Goal: Information Seeking & Learning: Compare options

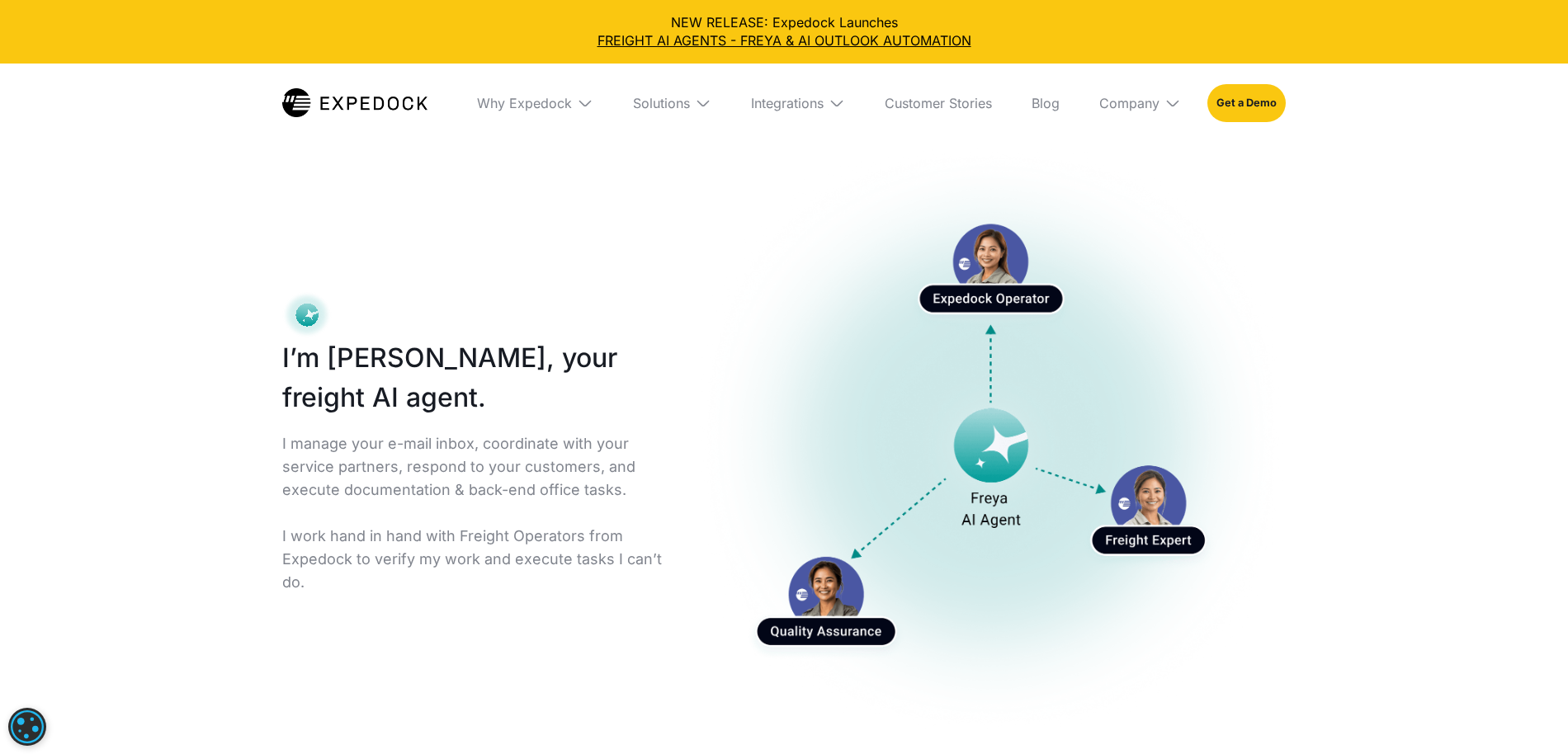
select select
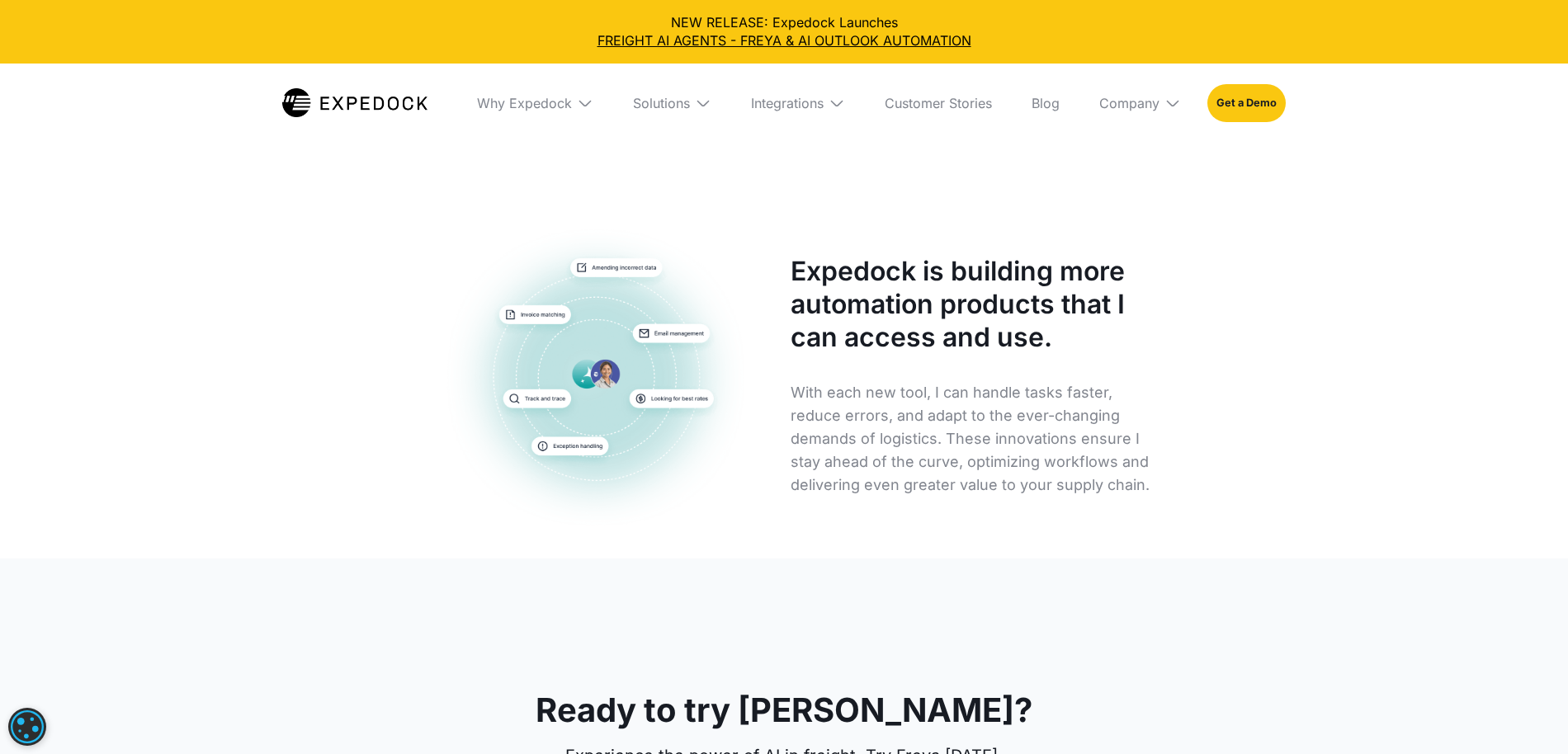
scroll to position [8263, 0]
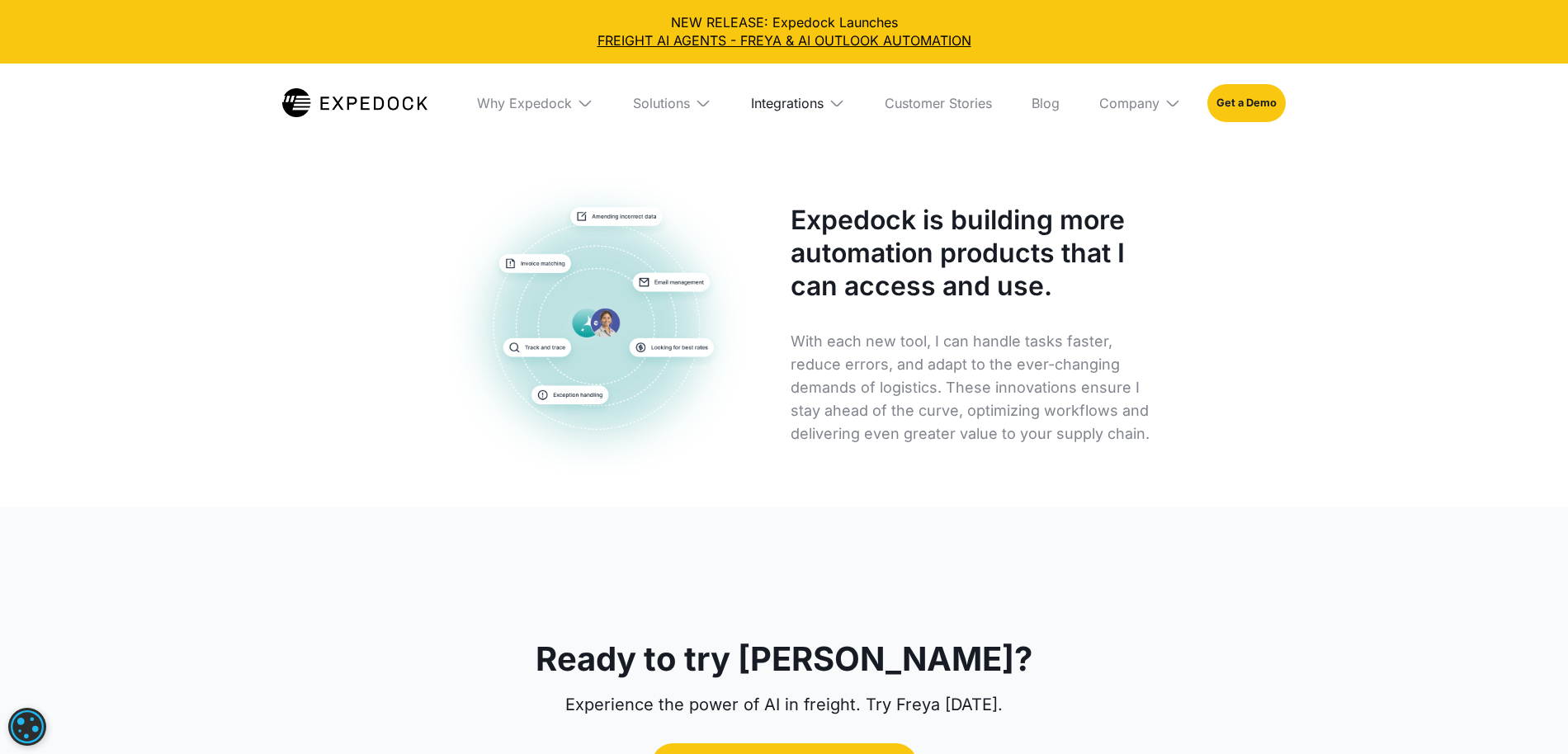
click at [809, 99] on div "Integrations" at bounding box center [787, 103] width 73 height 17
click at [777, 166] on link "Custom TMS" at bounding box center [798, 164] width 120 height 43
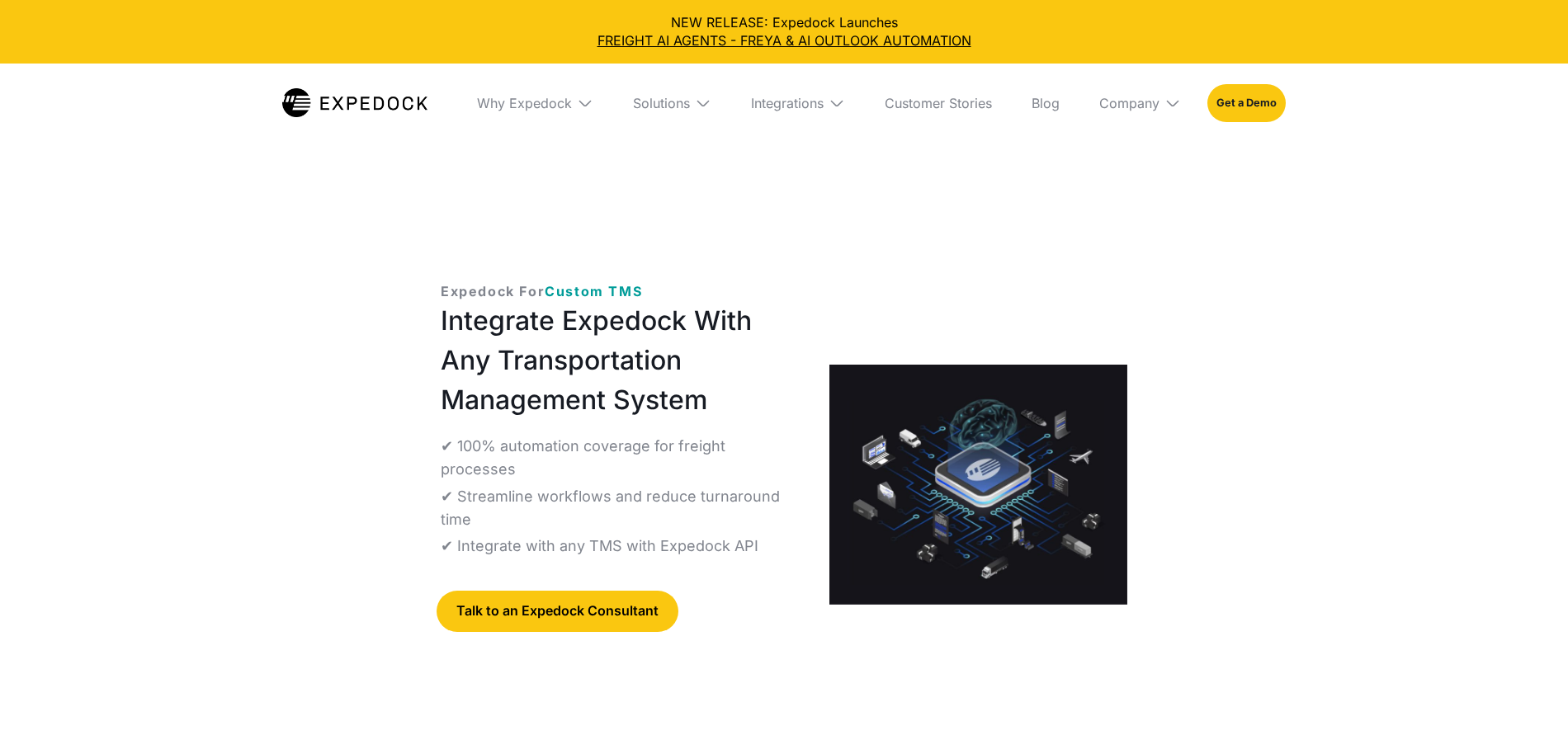
select select
click at [813, 107] on div "Integrations" at bounding box center [787, 103] width 73 height 17
click at [558, 115] on div "Why Expedock" at bounding box center [534, 103] width 143 height 79
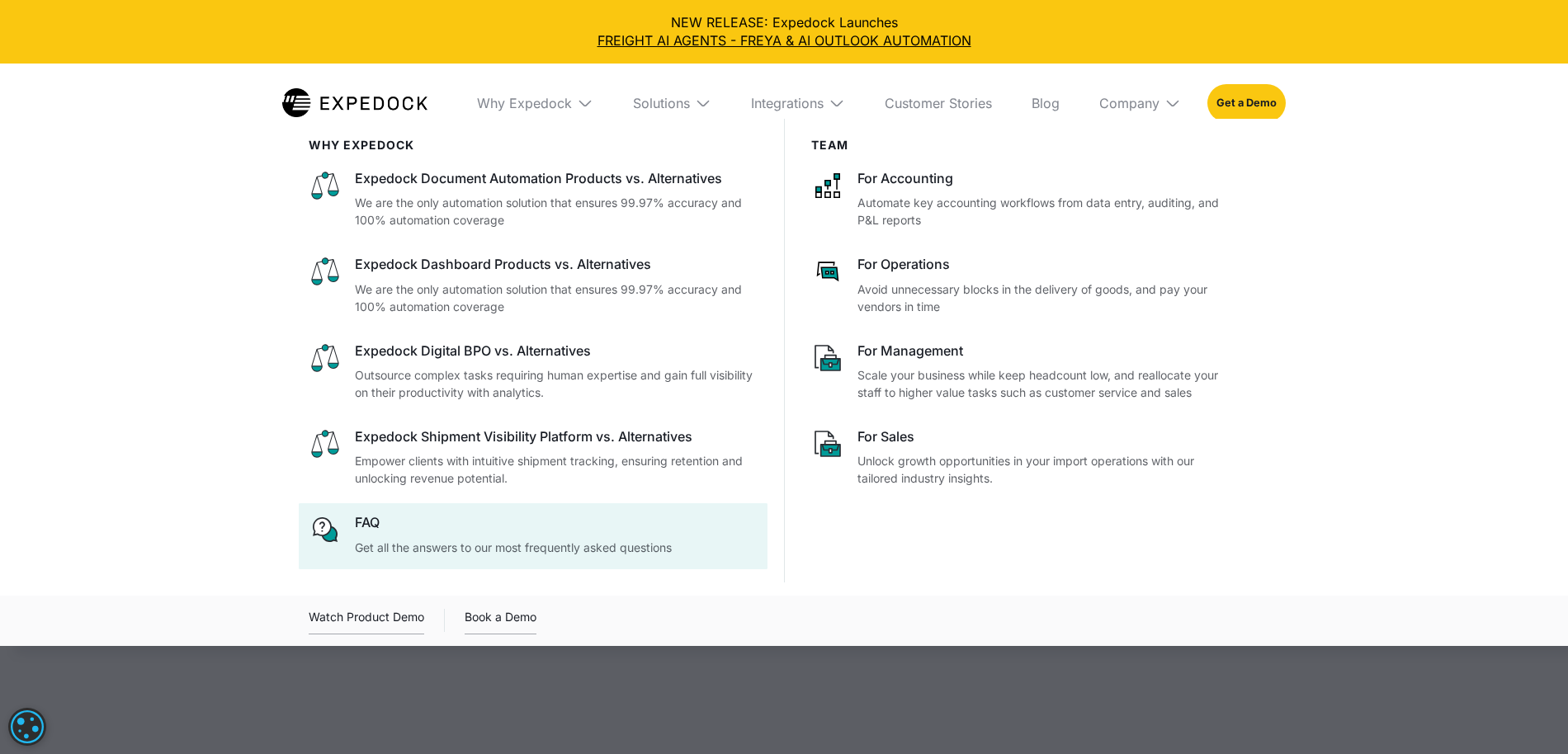
click at [407, 527] on div "FAQ" at bounding box center [555, 522] width 403 height 18
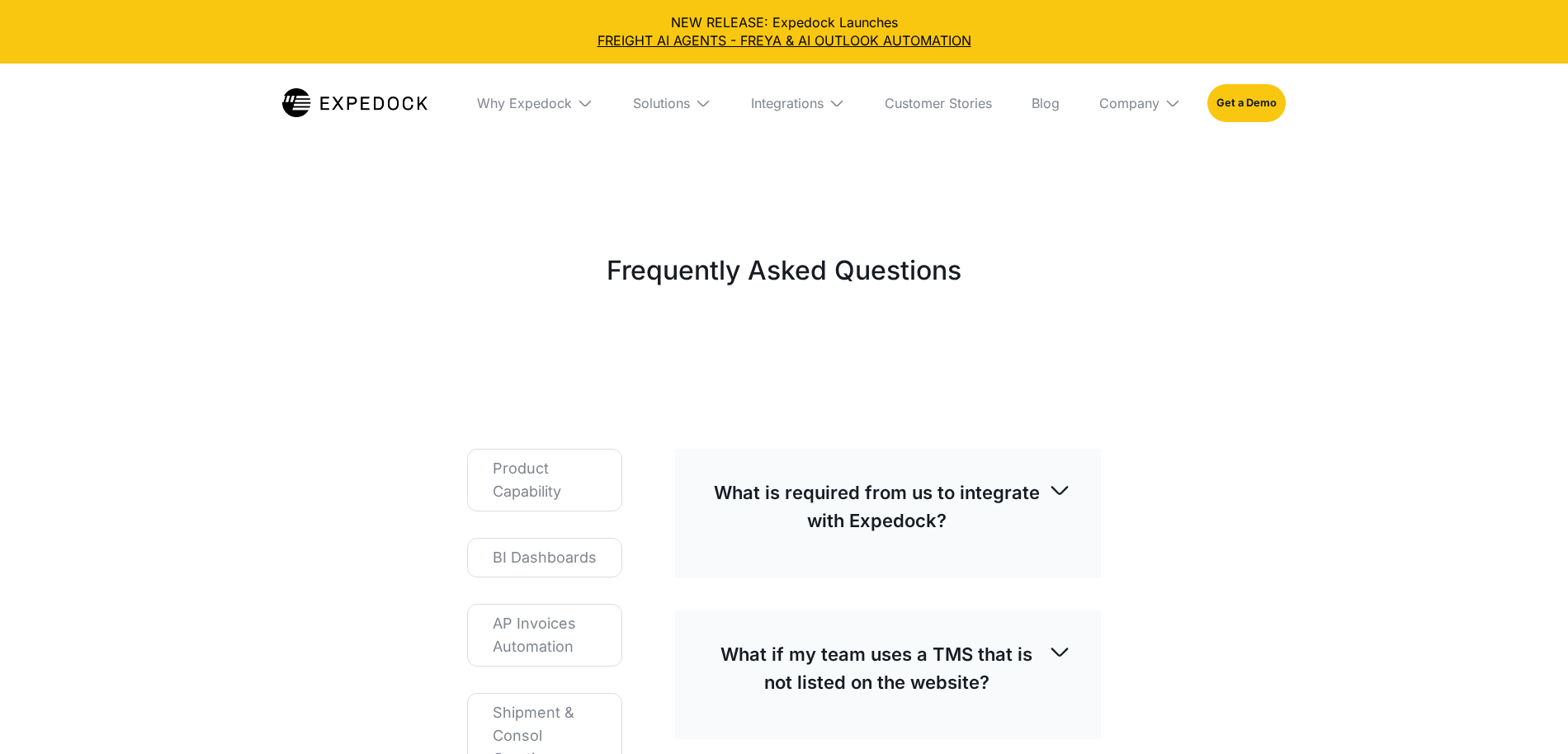
select select
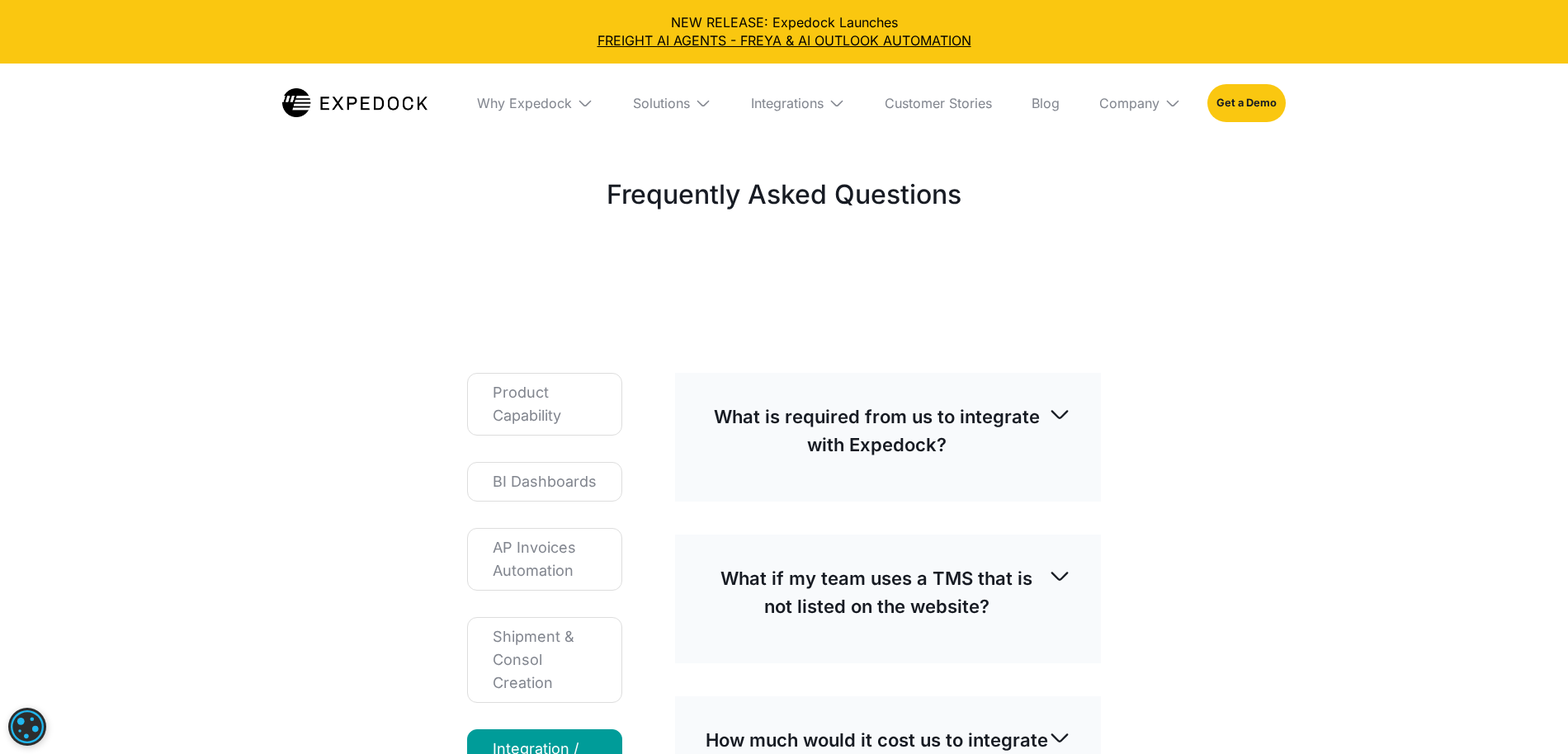
scroll to position [87, 0]
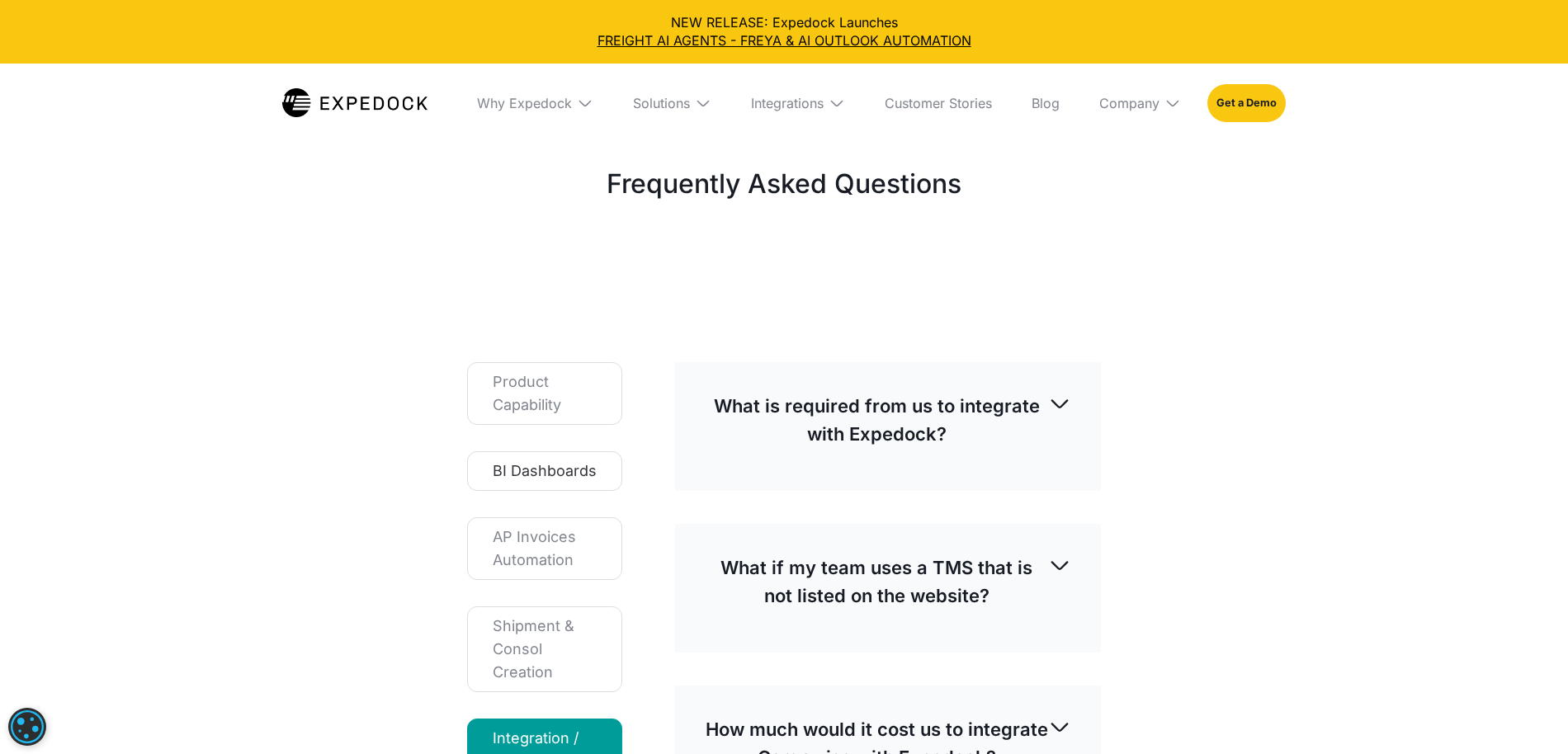
click at [577, 470] on div "BI Dashboards" at bounding box center [544, 471] width 104 height 23
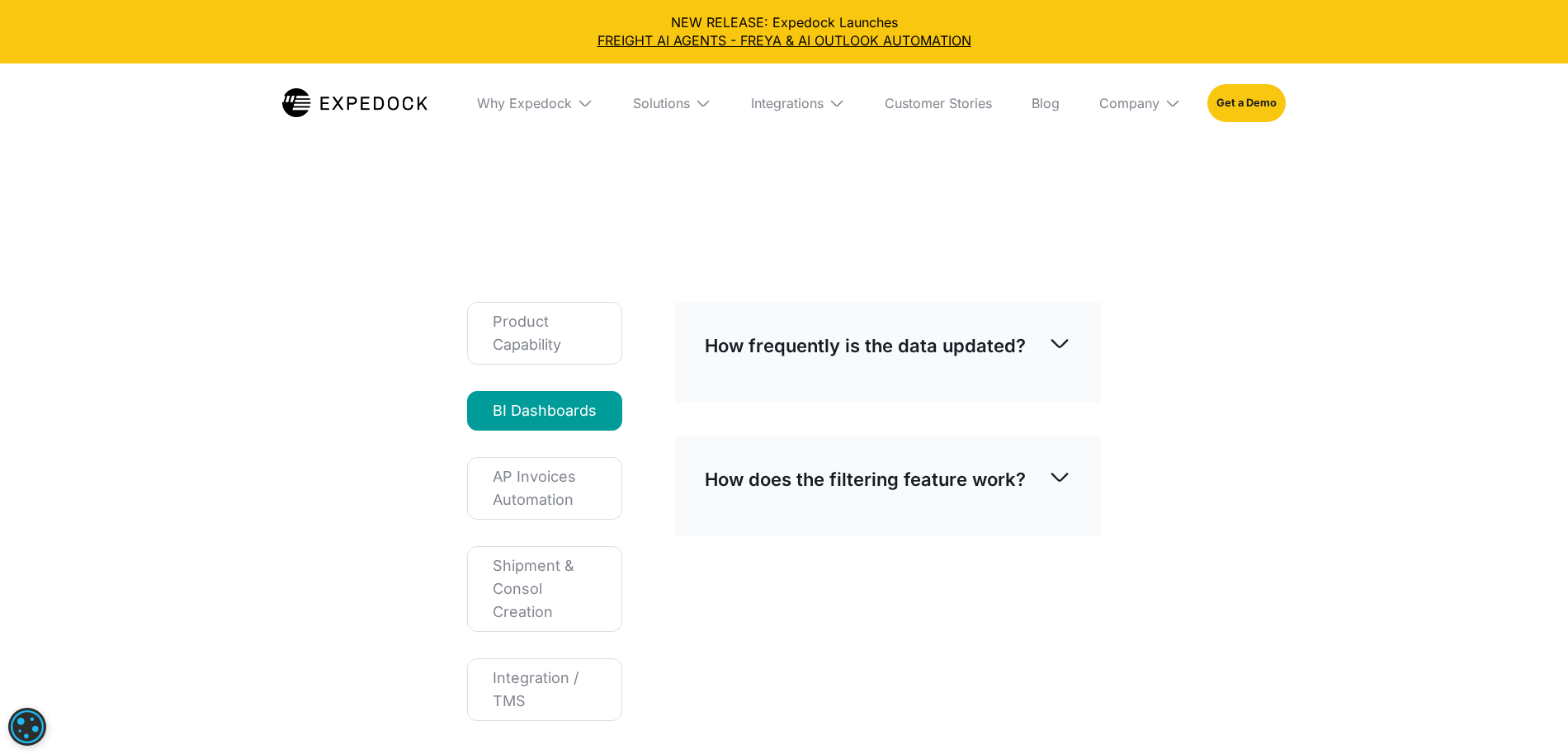
scroll to position [175, 0]
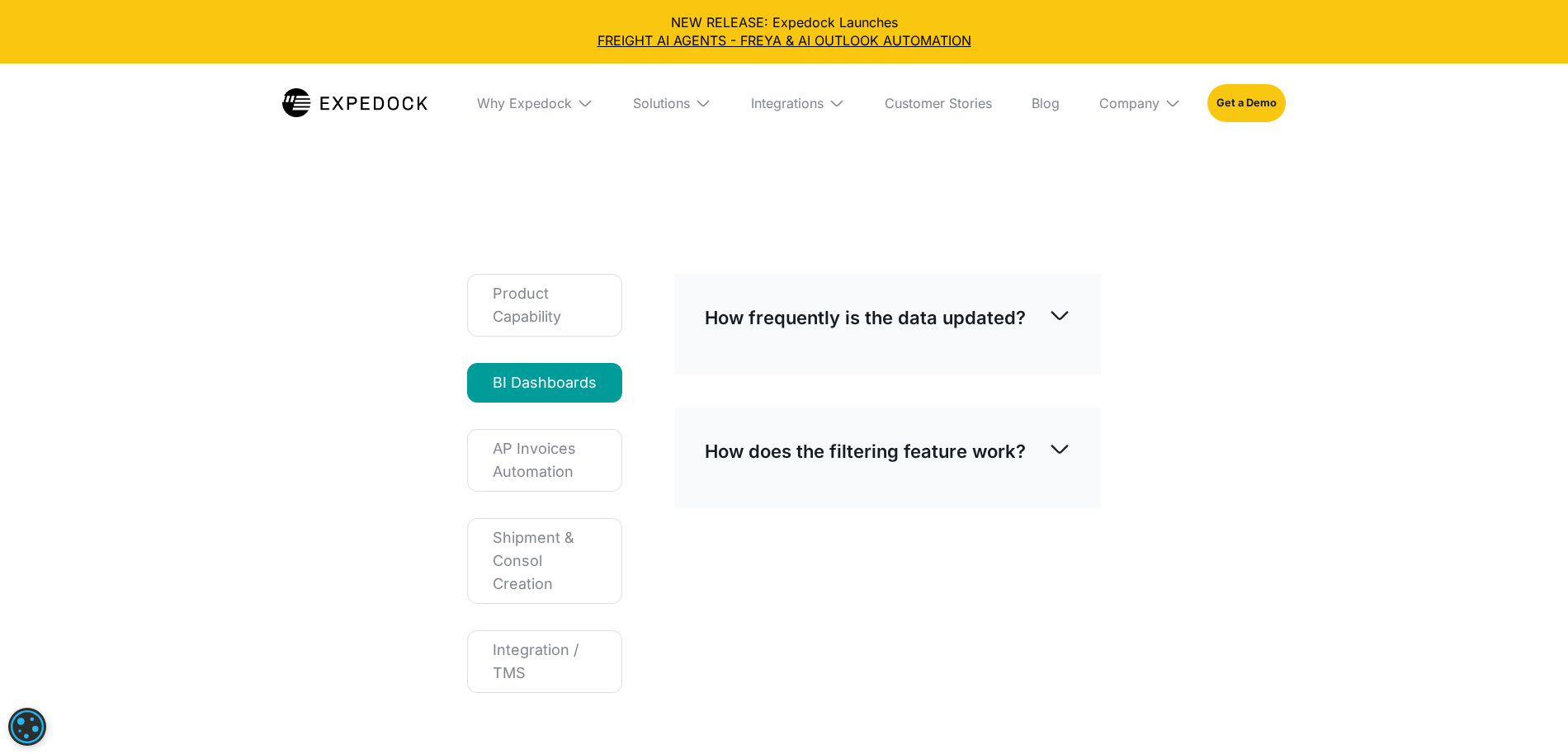
click at [924, 339] on div "How frequently is the data updated?" at bounding box center [887, 318] width 366 height 54
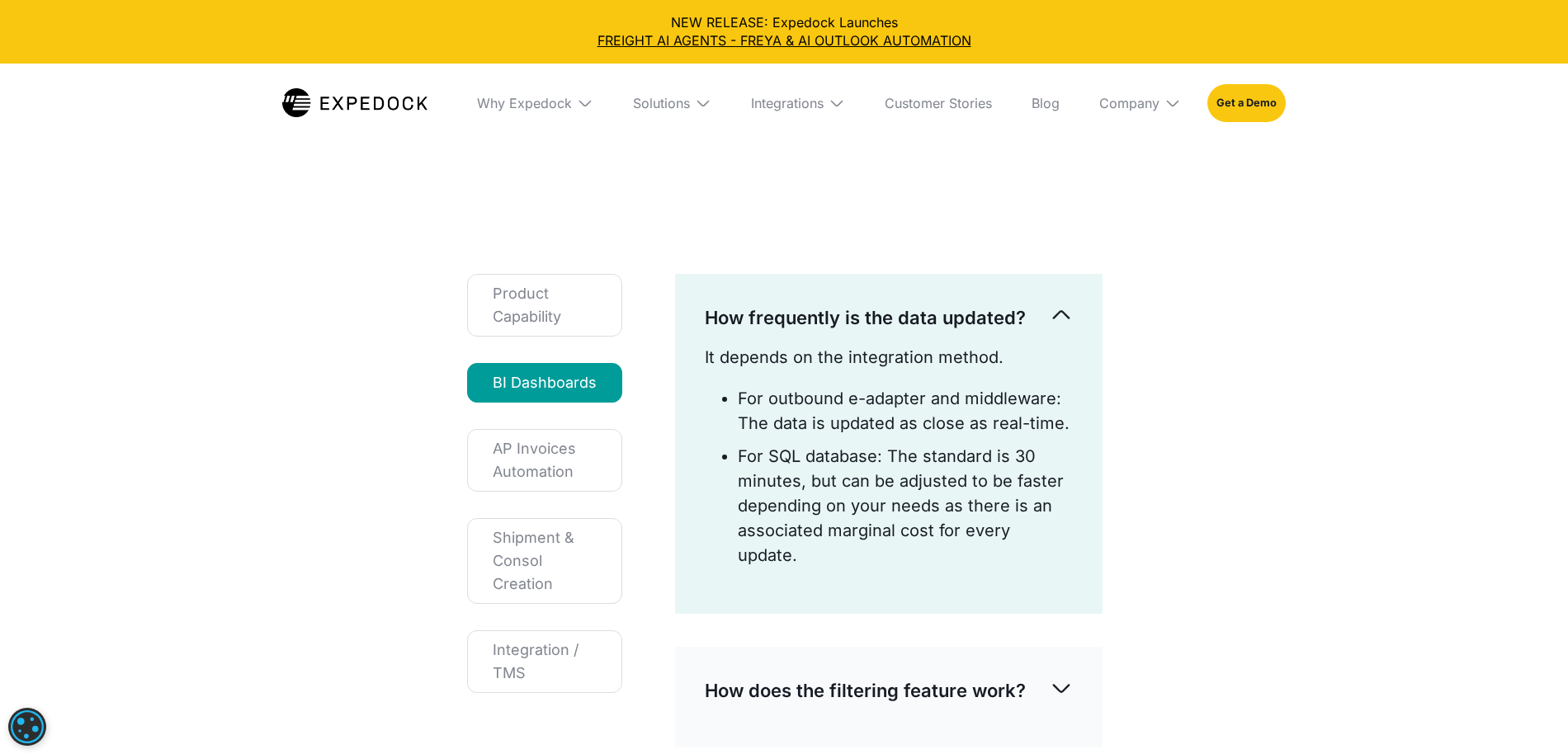
click at [1051, 327] on div "How frequently is the data updated?" at bounding box center [888, 318] width 368 height 54
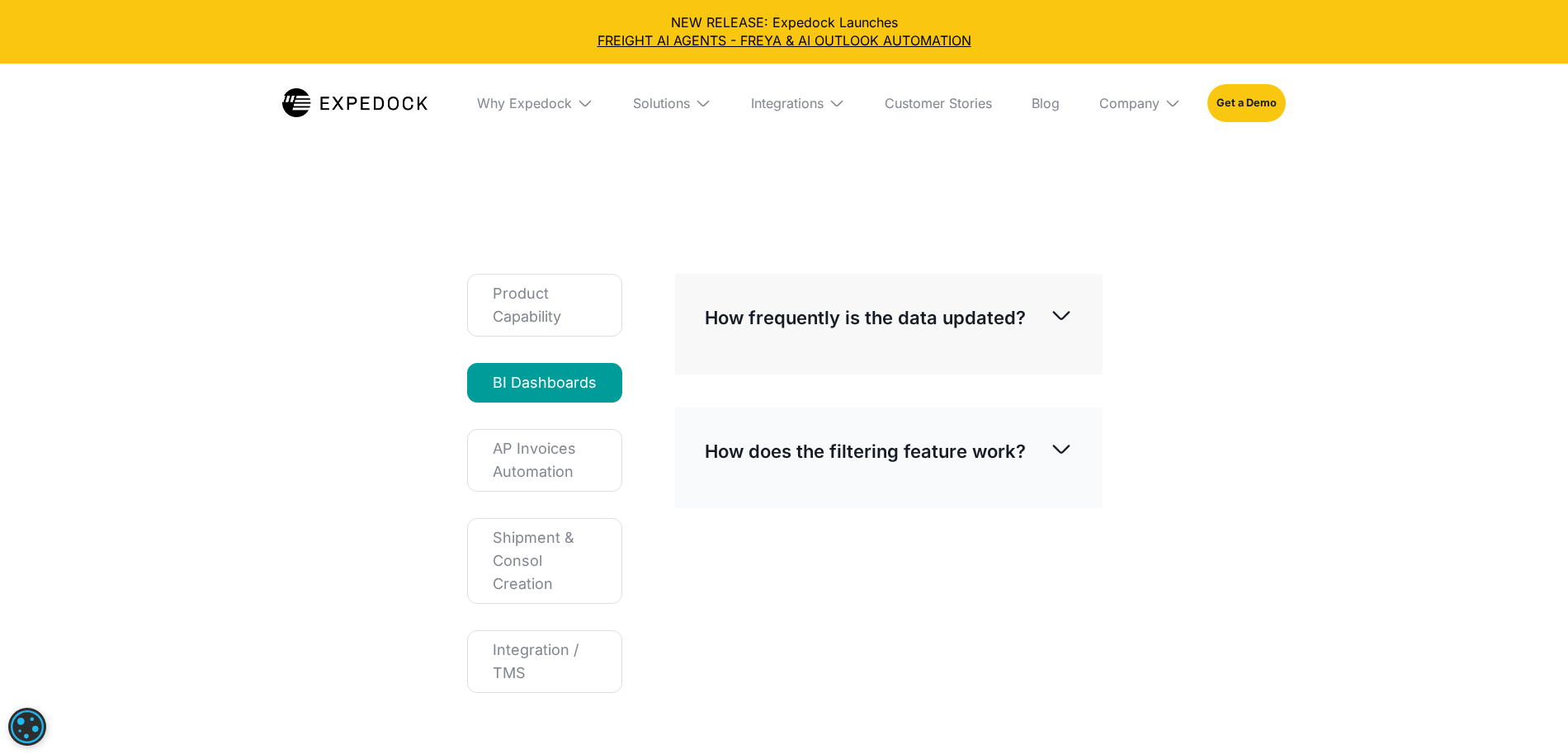
click at [976, 434] on div "How does the filtering feature work?" at bounding box center [888, 451] width 368 height 54
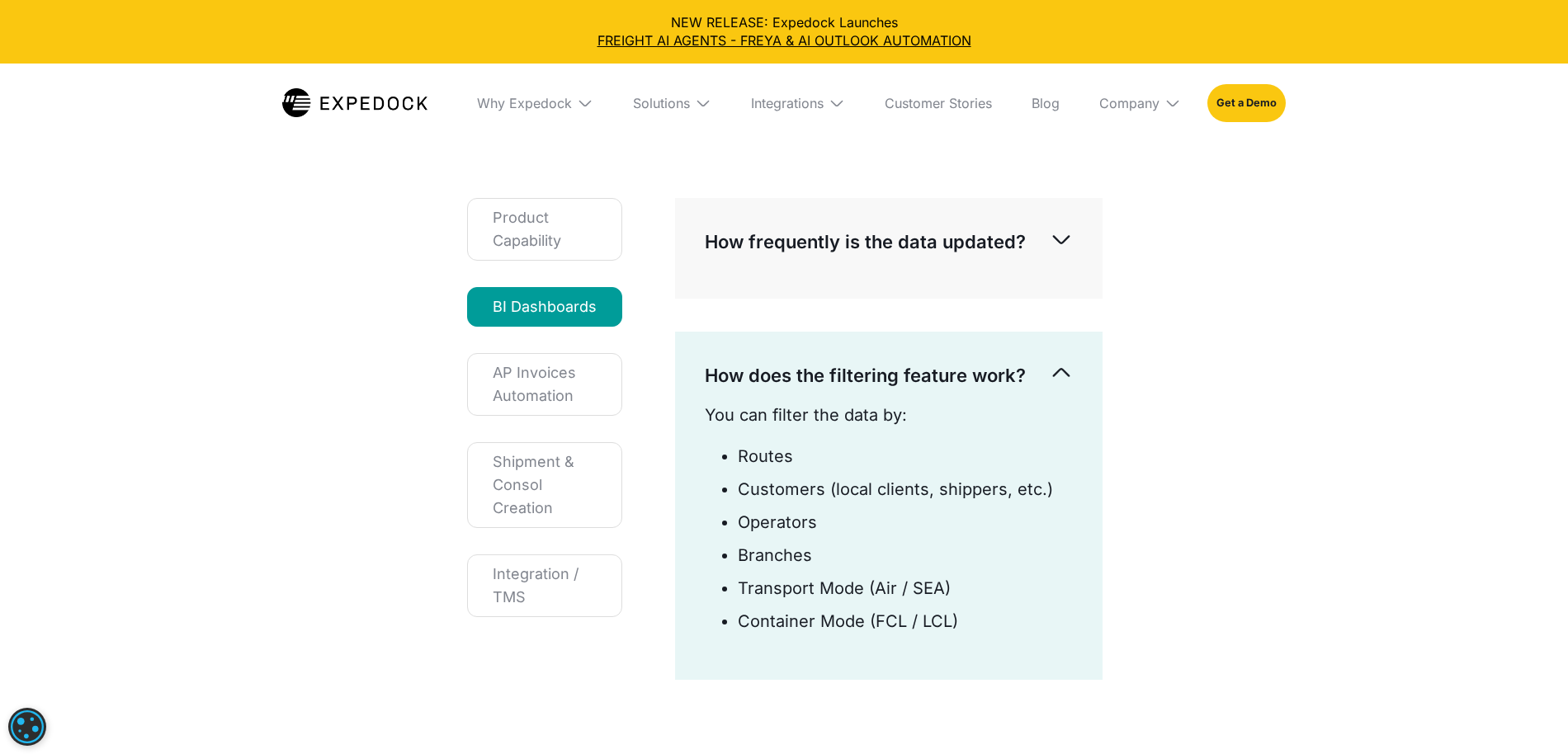
scroll to position [250, 0]
click at [549, 376] on div "AP Invoices Automation" at bounding box center [544, 385] width 104 height 47
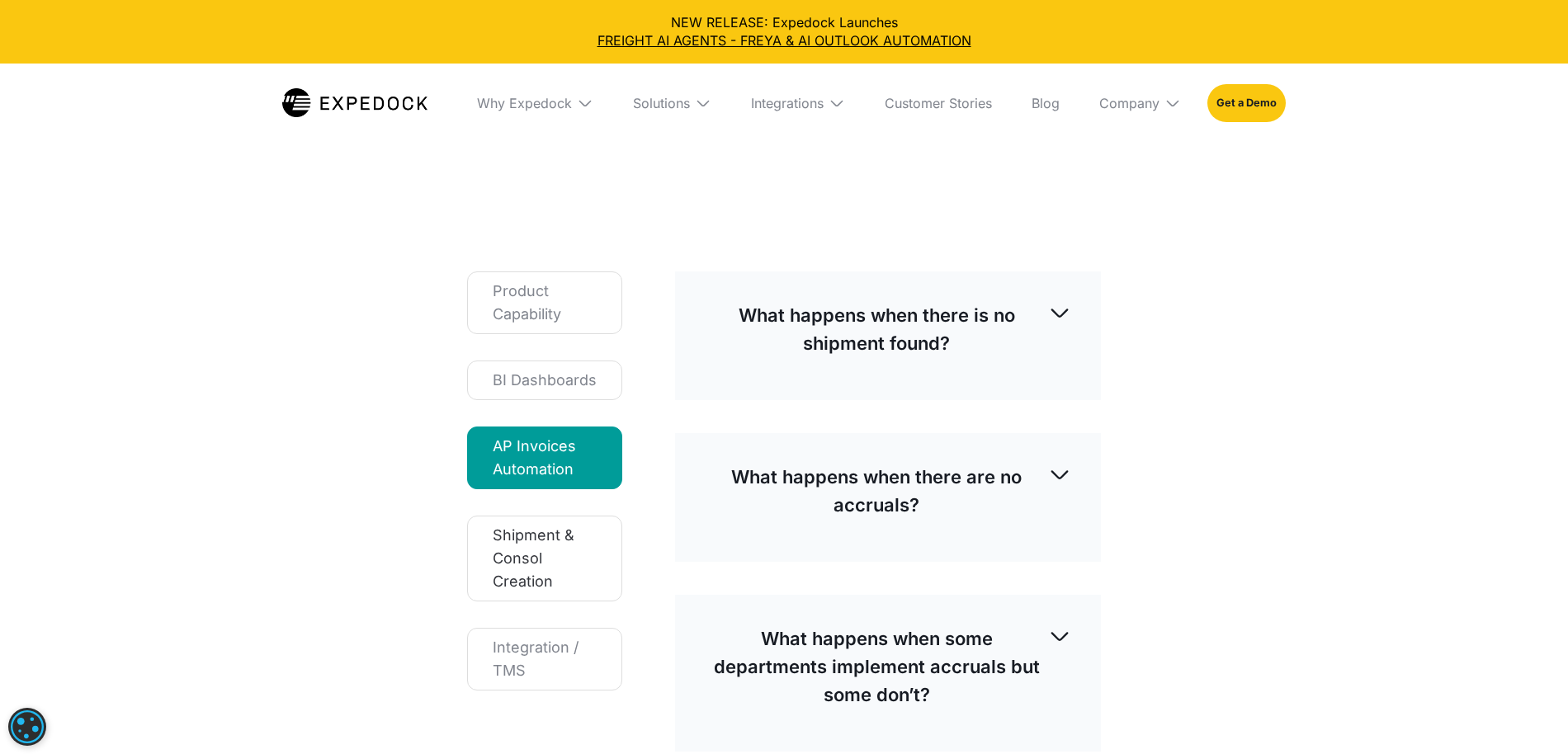
scroll to position [169, 0]
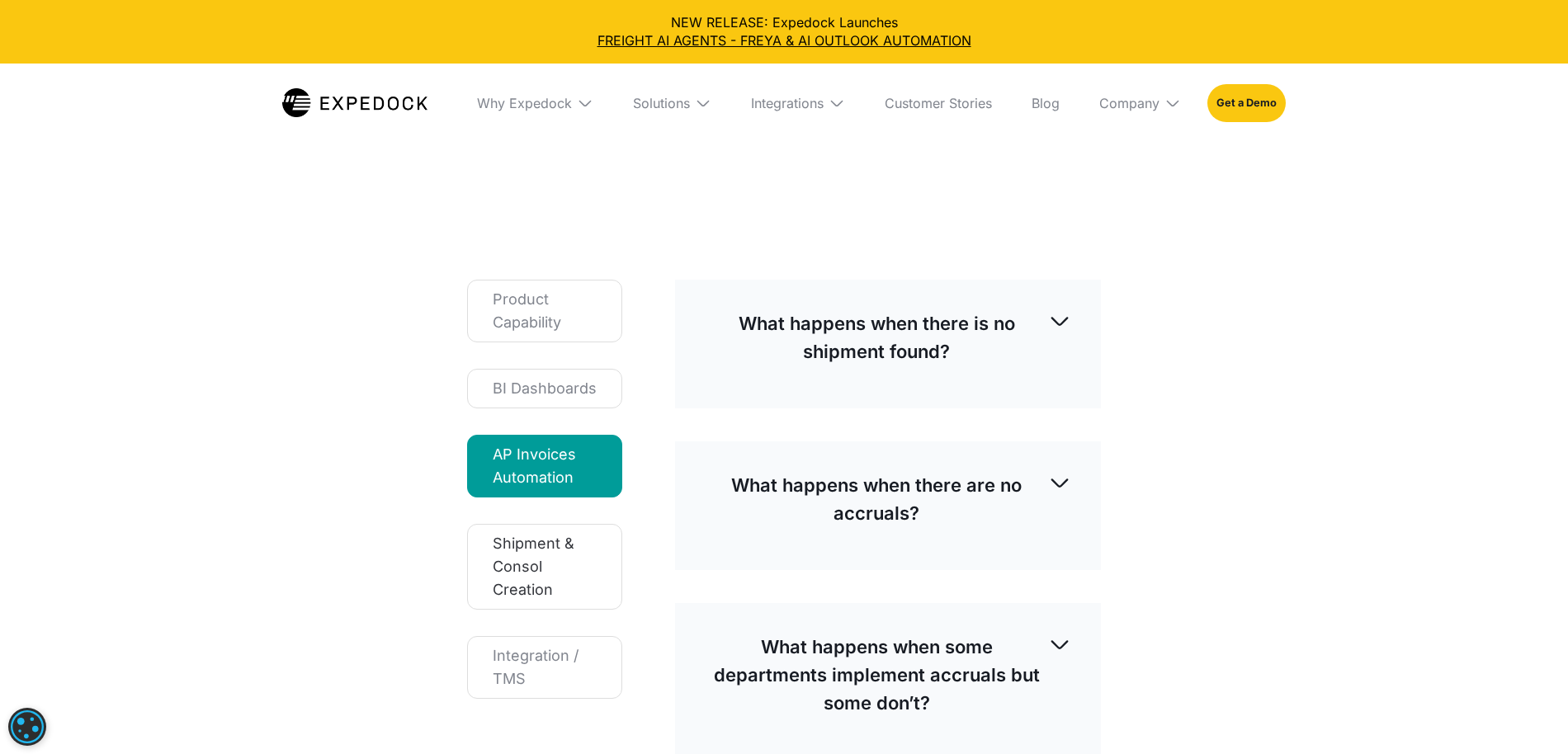
click at [575, 573] on div "Shipment & Consol Creation" at bounding box center [544, 566] width 104 height 69
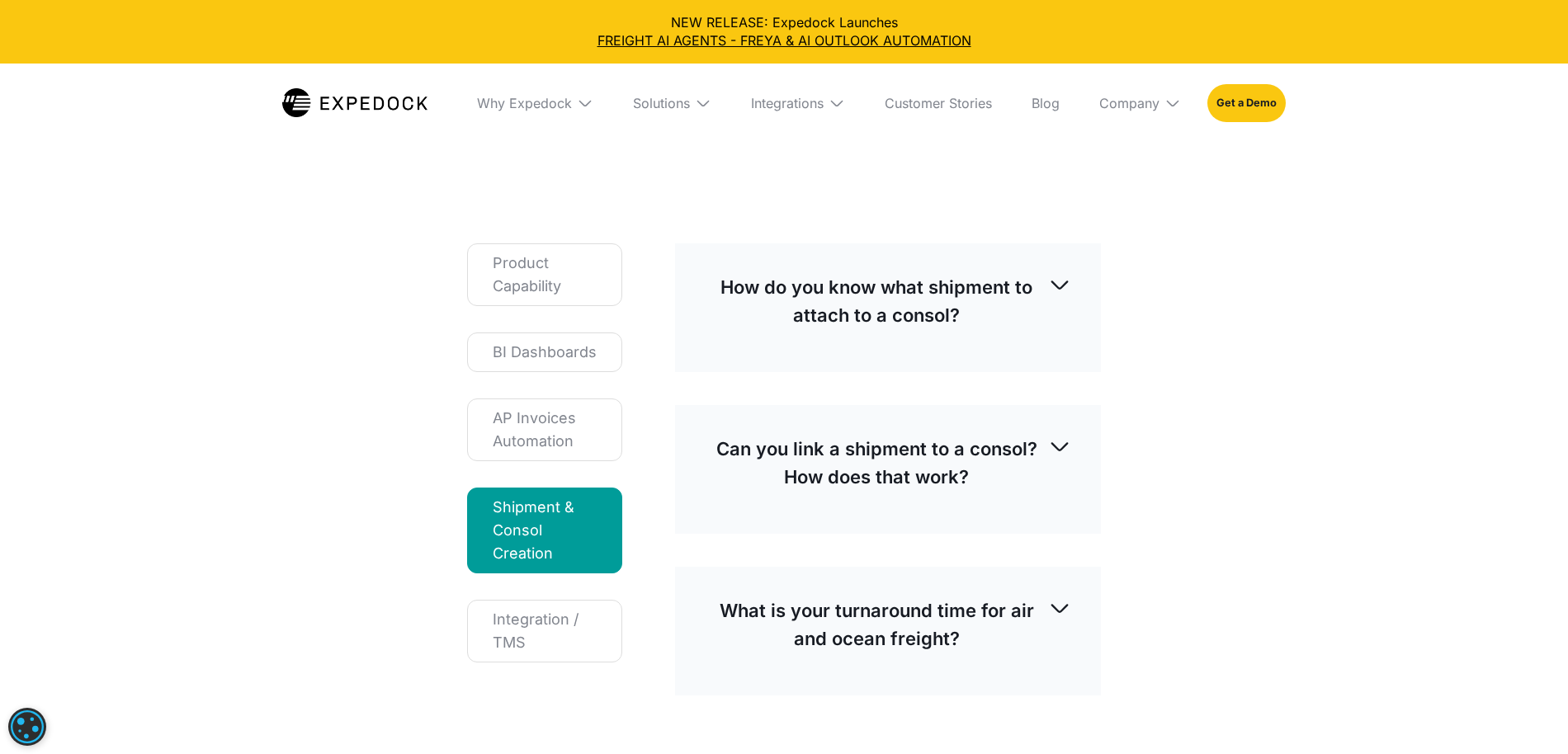
scroll to position [227, 0]
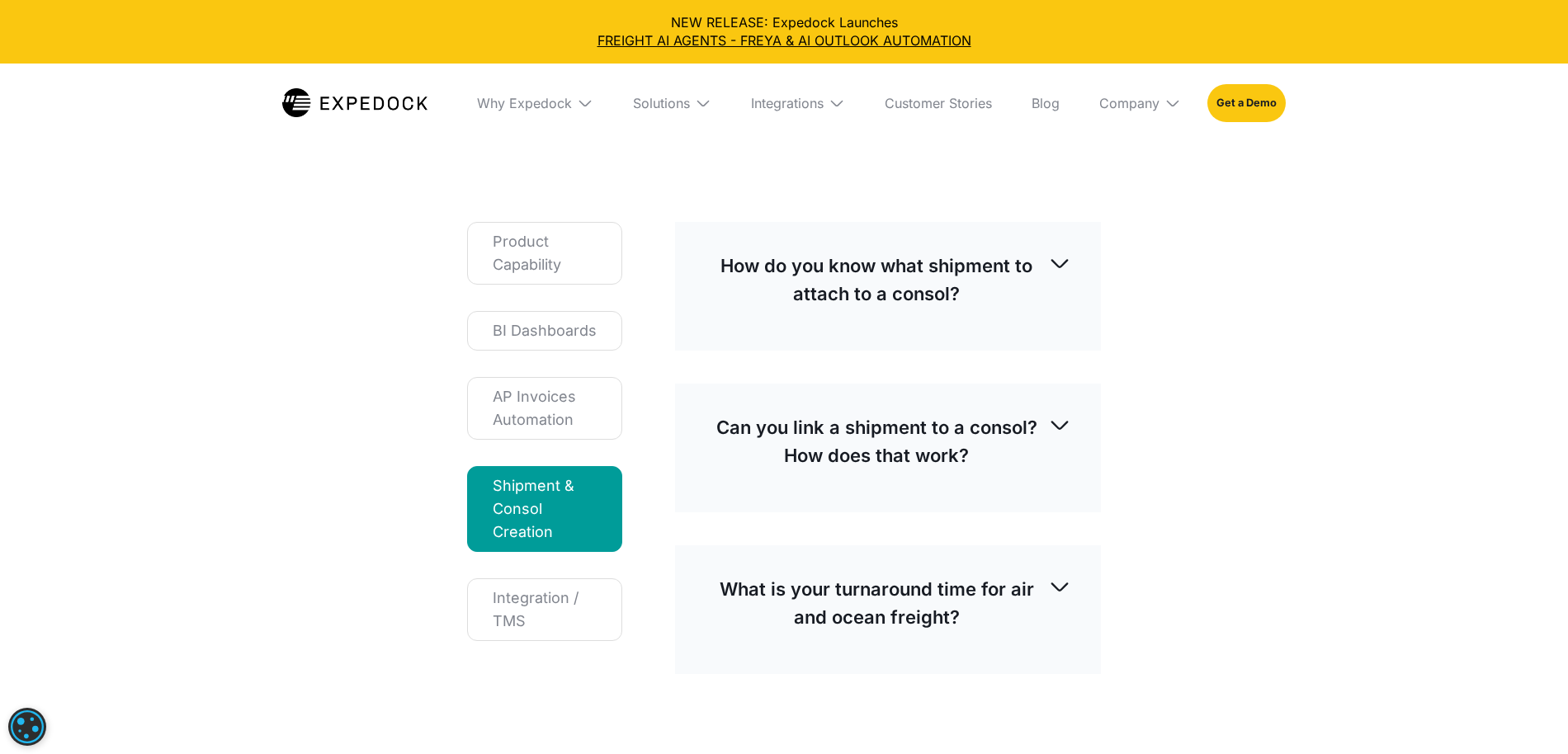
click at [1014, 291] on p "How do you know what shipment to attach to a consol?" at bounding box center [876, 280] width 343 height 56
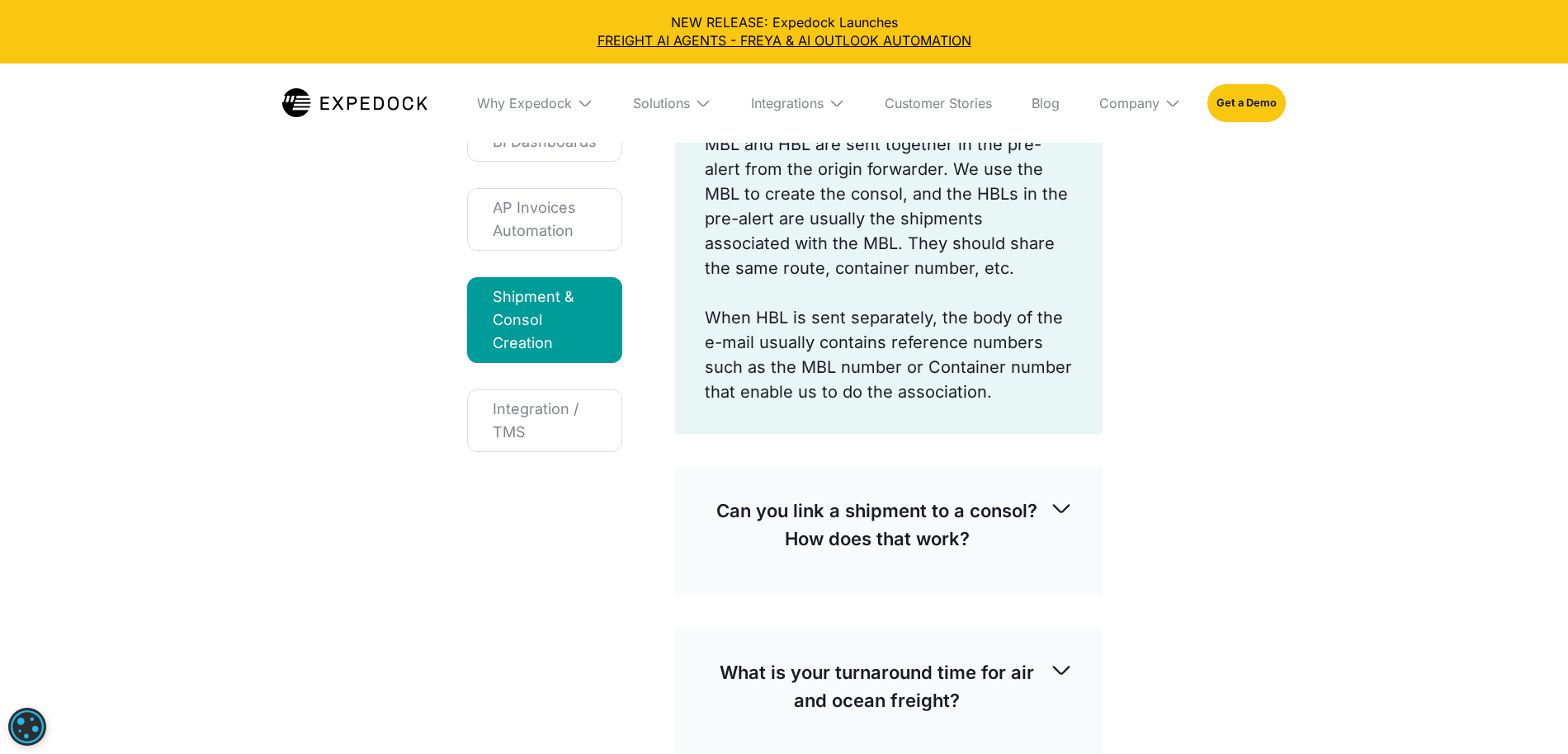
scroll to position [421, 0]
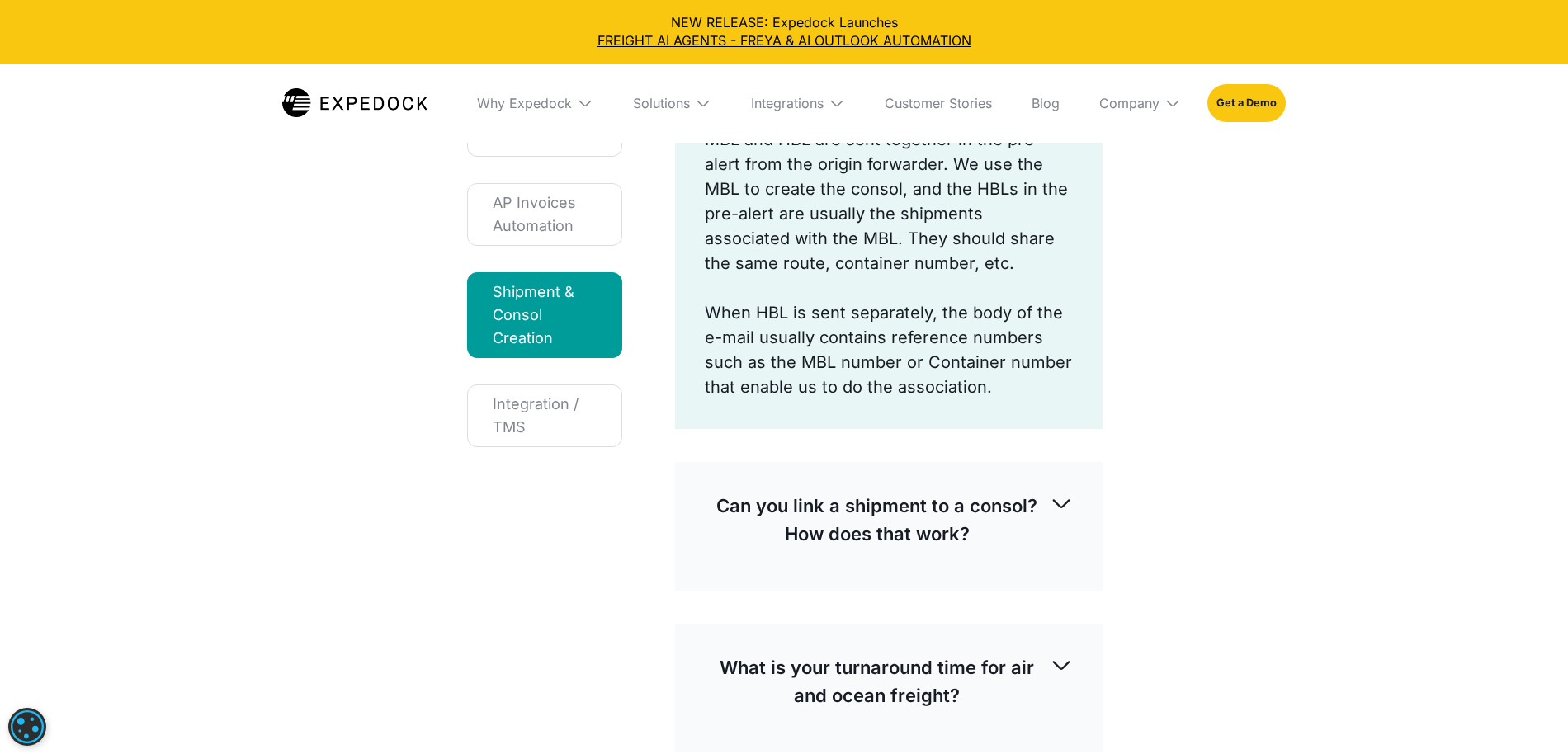
click at [1062, 542] on div "Can you link a shipment to a consol? How does that work?" at bounding box center [888, 520] width 368 height 83
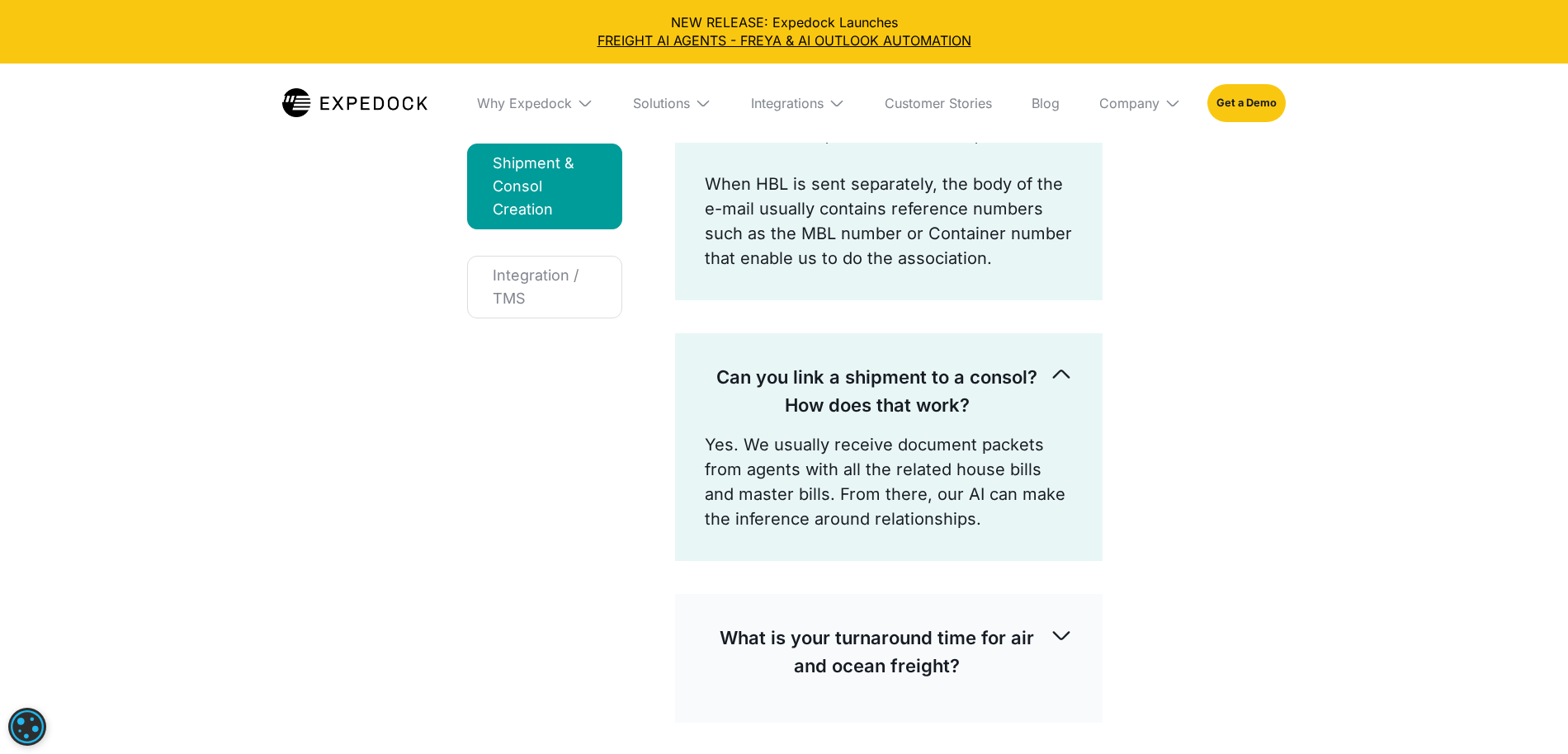
scroll to position [566, 0]
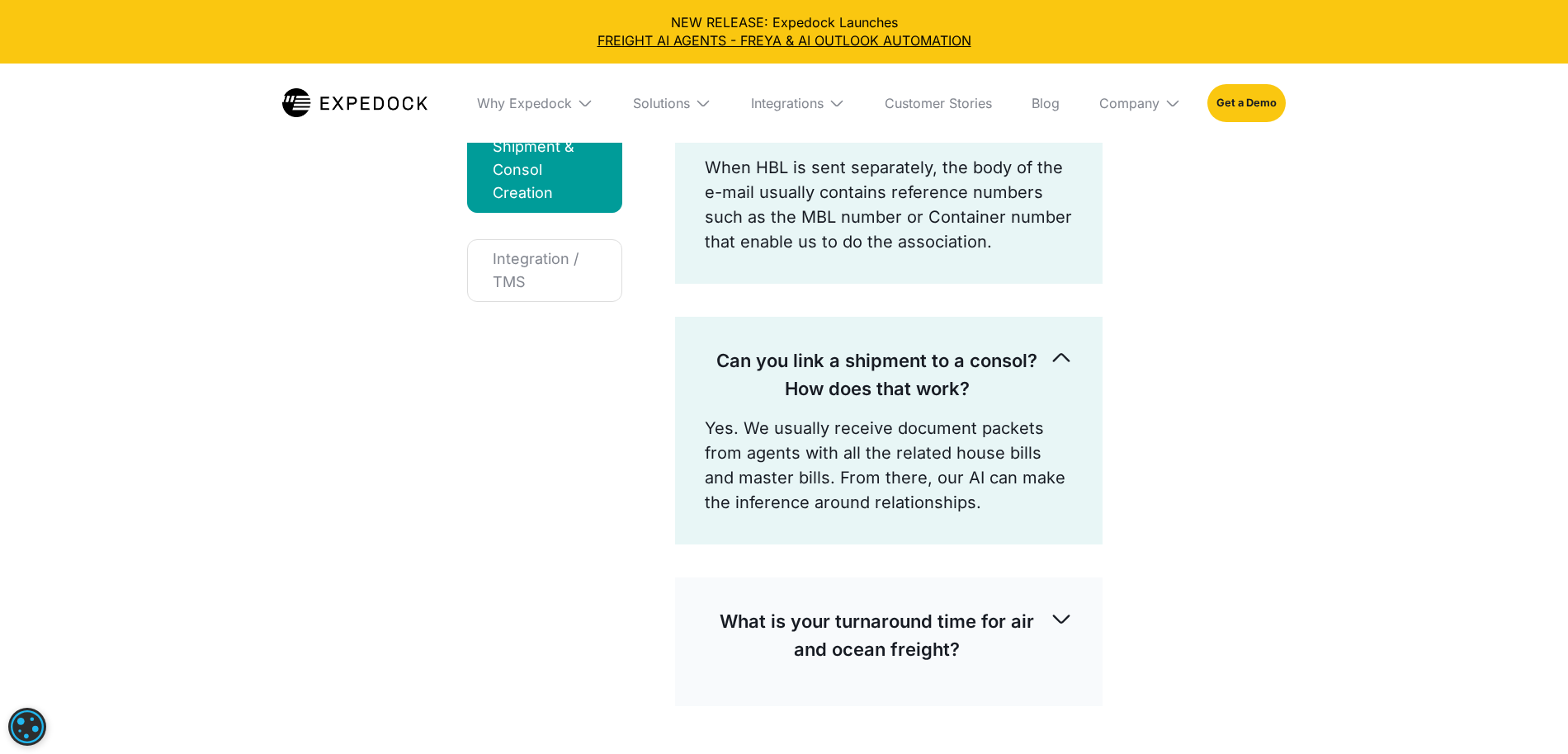
click at [1032, 657] on p "What is your turnaround time for air and ocean freight?" at bounding box center [877, 636] width 345 height 56
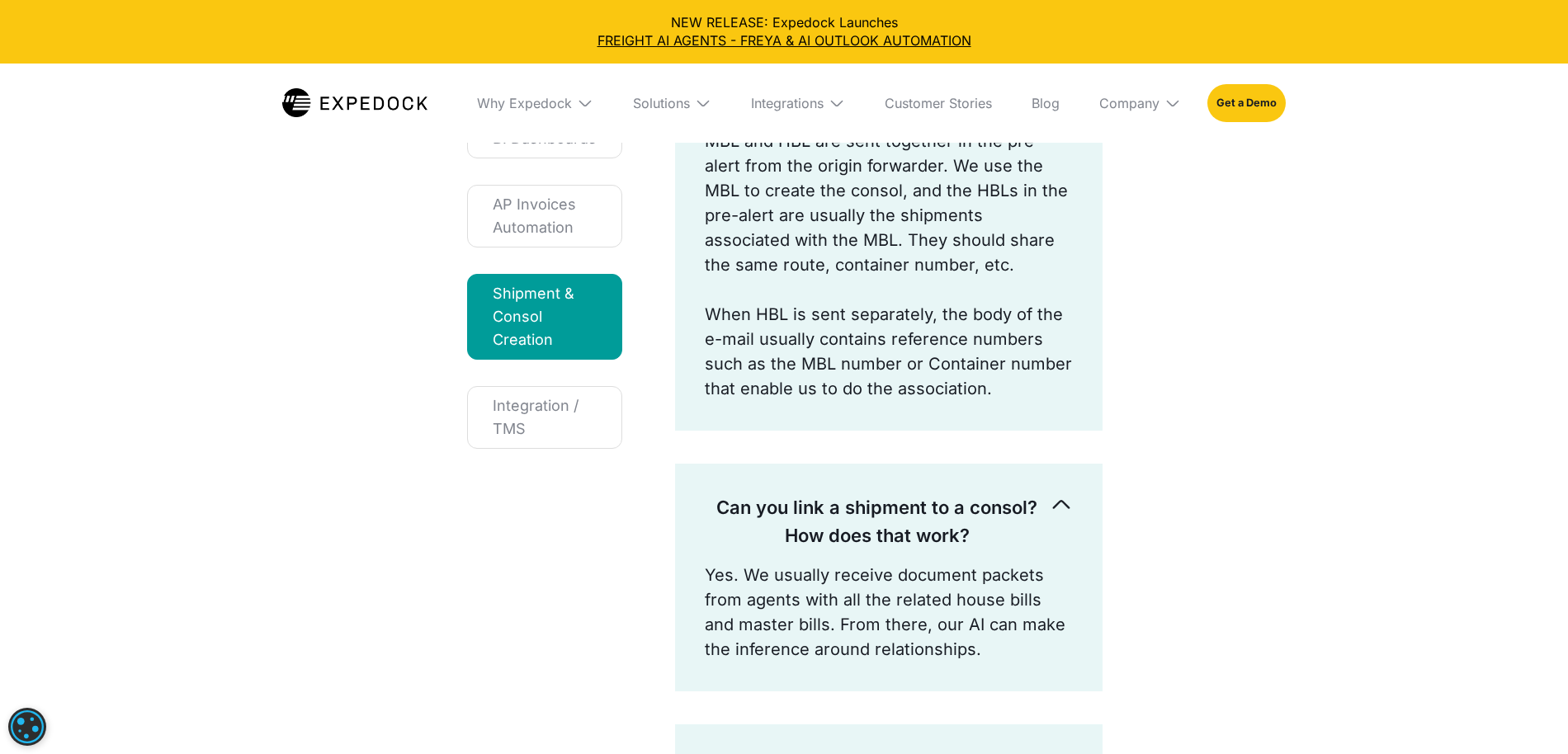
scroll to position [219, 0]
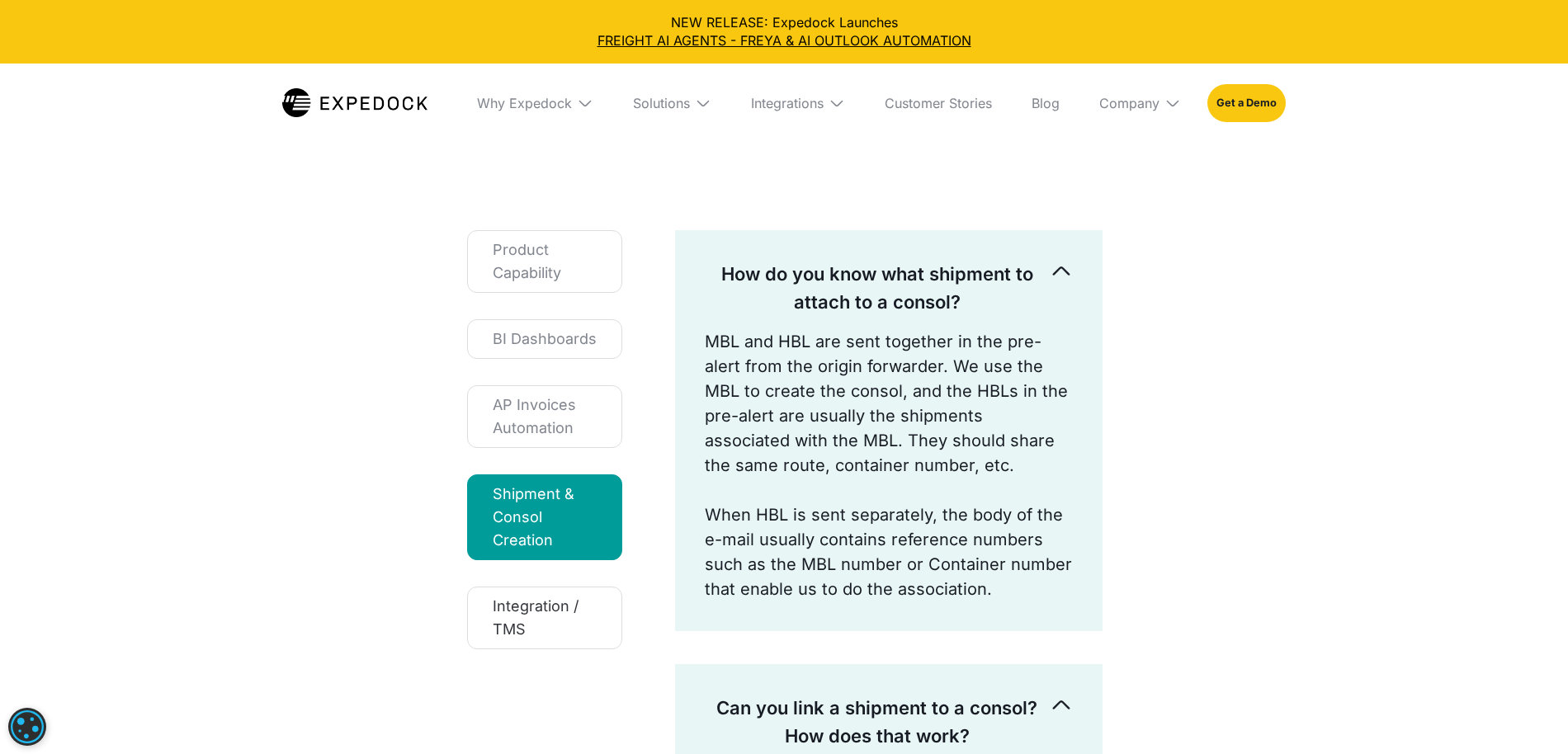
click at [527, 632] on div "Integration / TMS" at bounding box center [544, 618] width 104 height 47
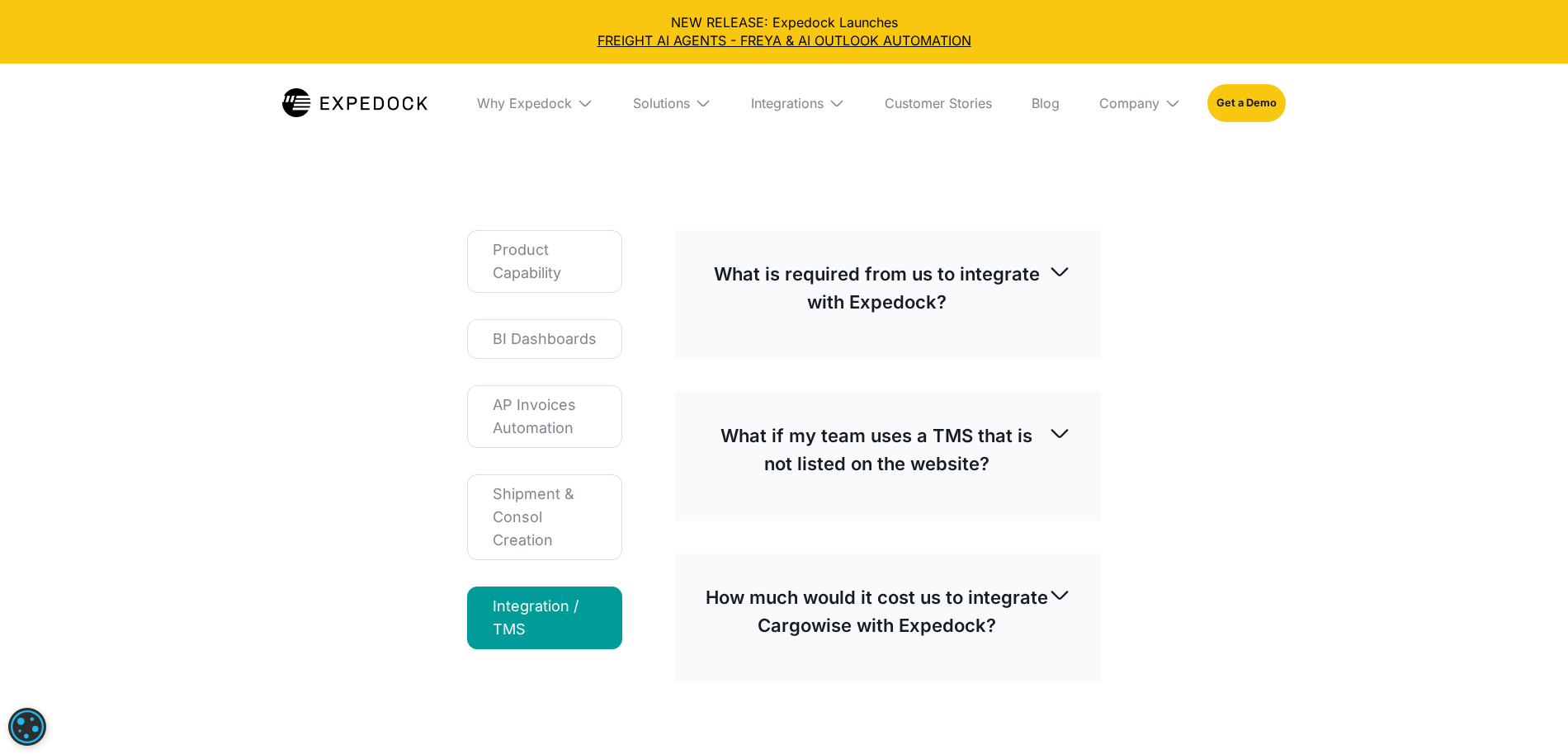
click at [838, 298] on p "What is required from us to integrate with Expedock?" at bounding box center [876, 288] width 343 height 56
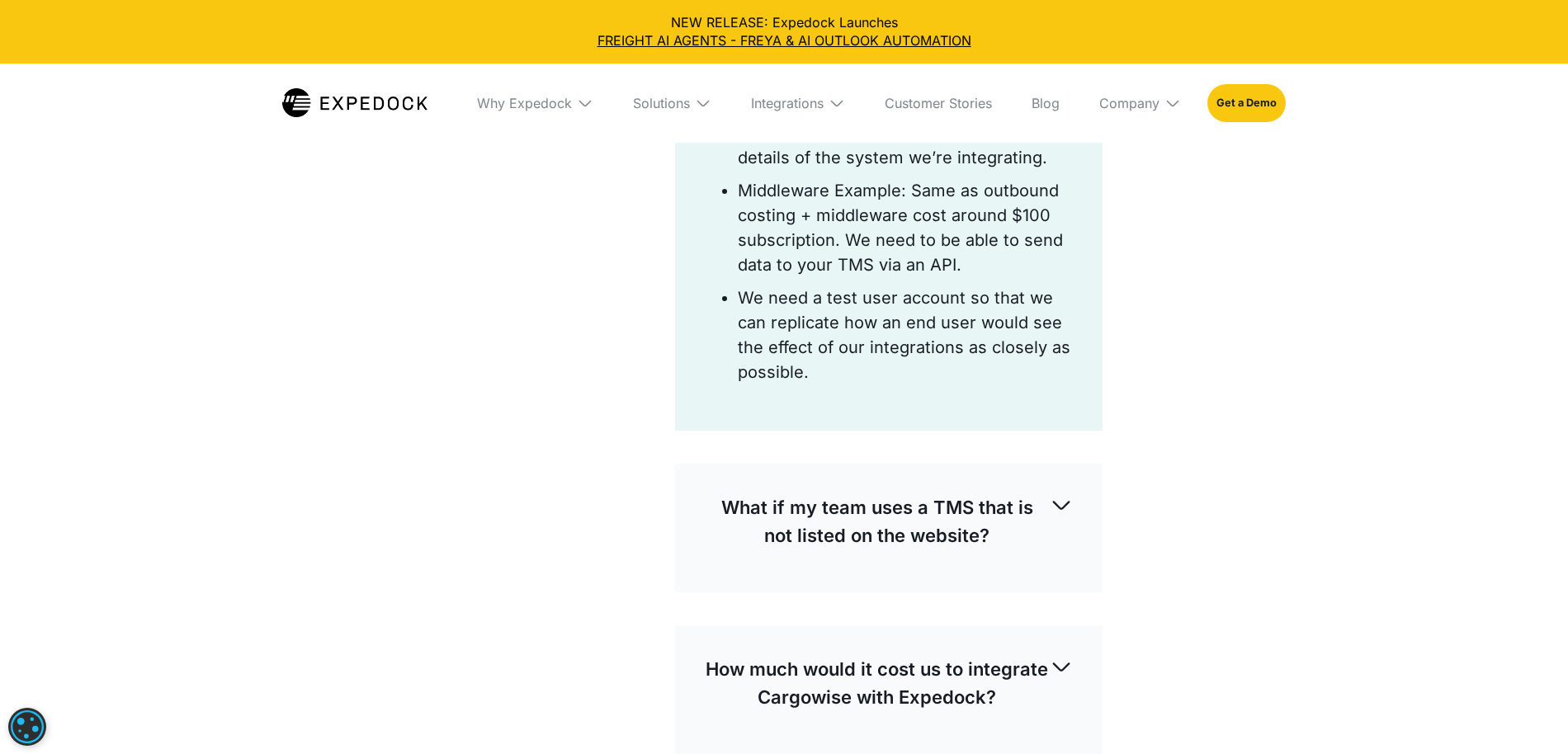
scroll to position [864, 0]
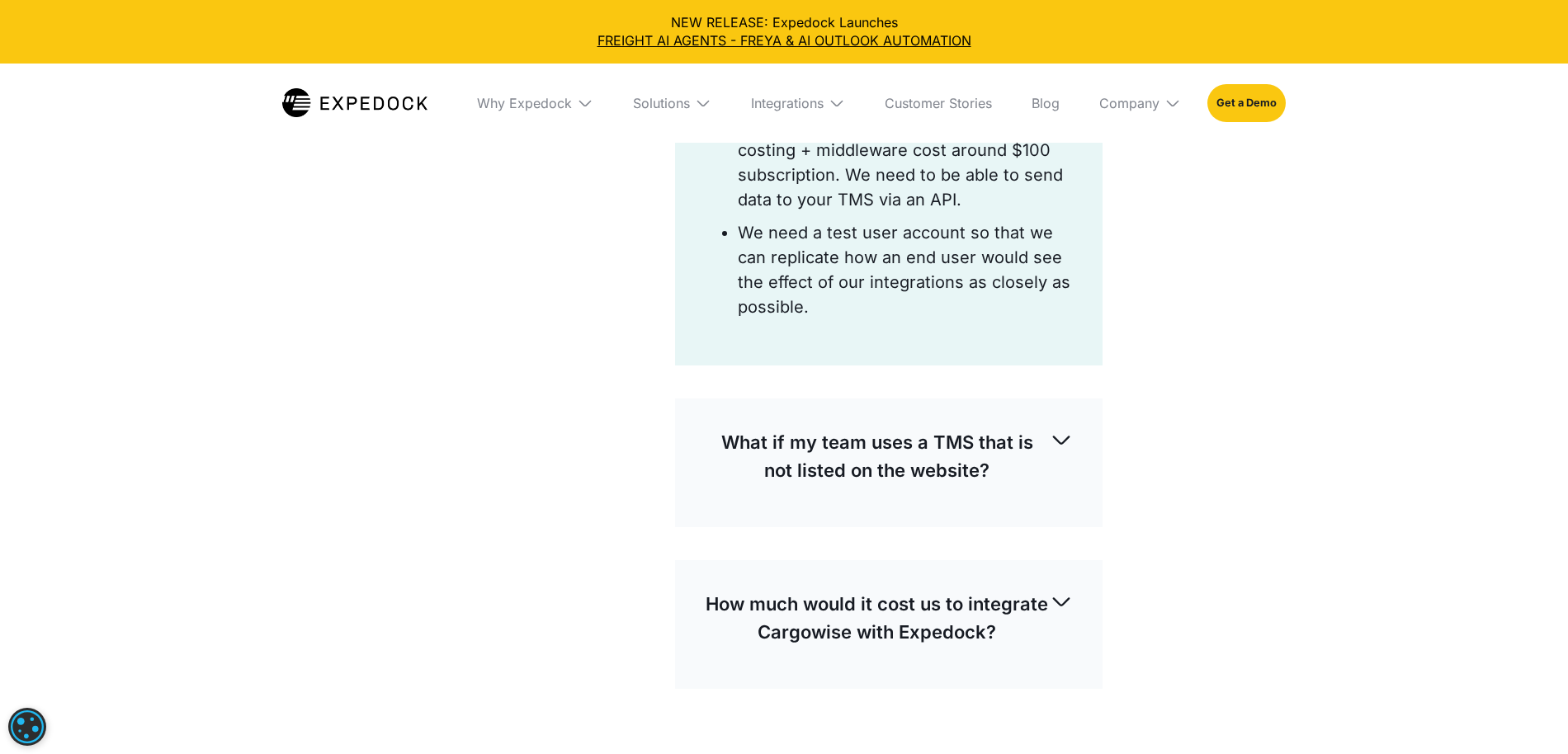
click at [1015, 491] on div "What if my team uses a TMS that is not listed on the website?" at bounding box center [888, 456] width 368 height 83
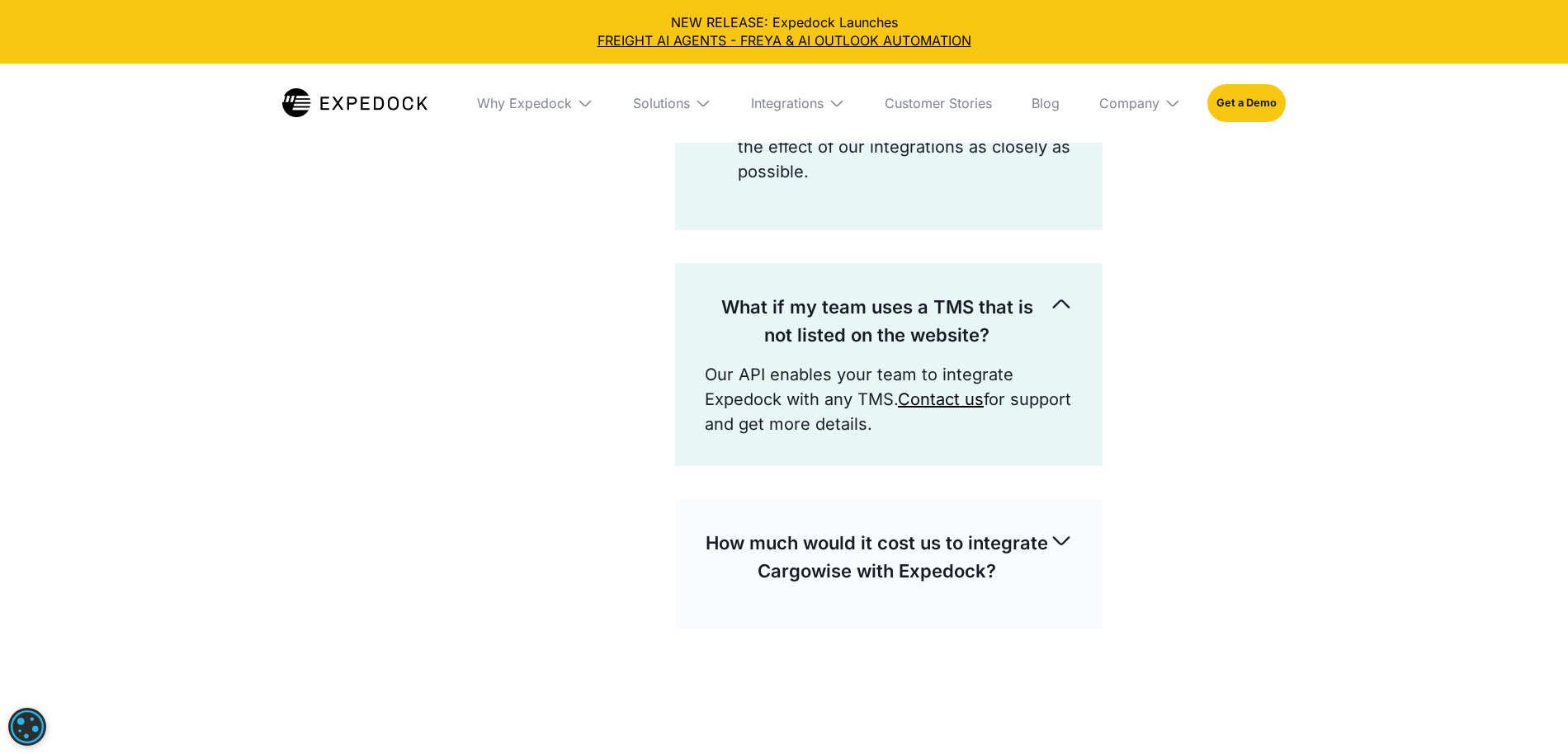
scroll to position [1031, 0]
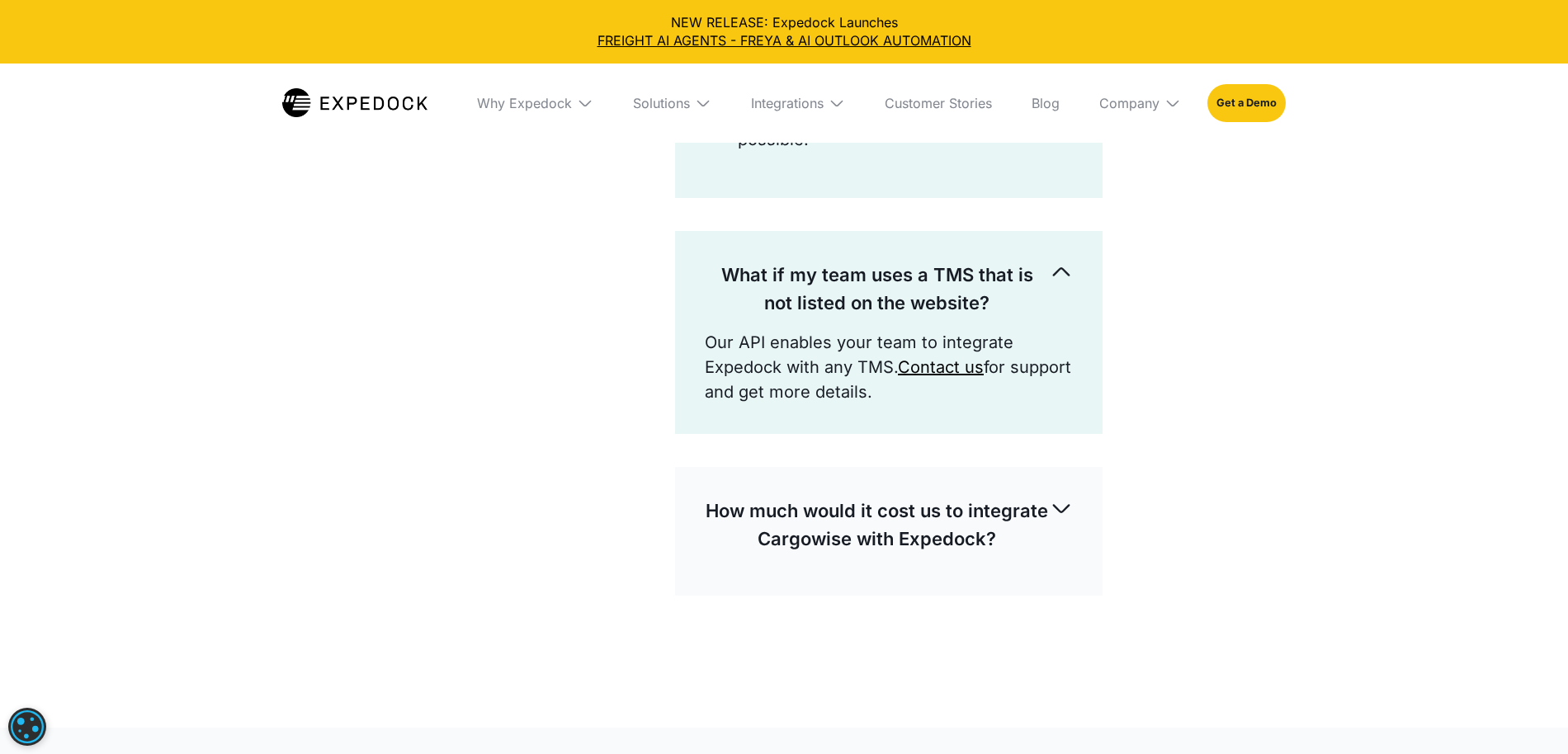
click at [1000, 557] on div "How much would it cost us to integrate Cargowise with Expedock?" at bounding box center [888, 525] width 368 height 83
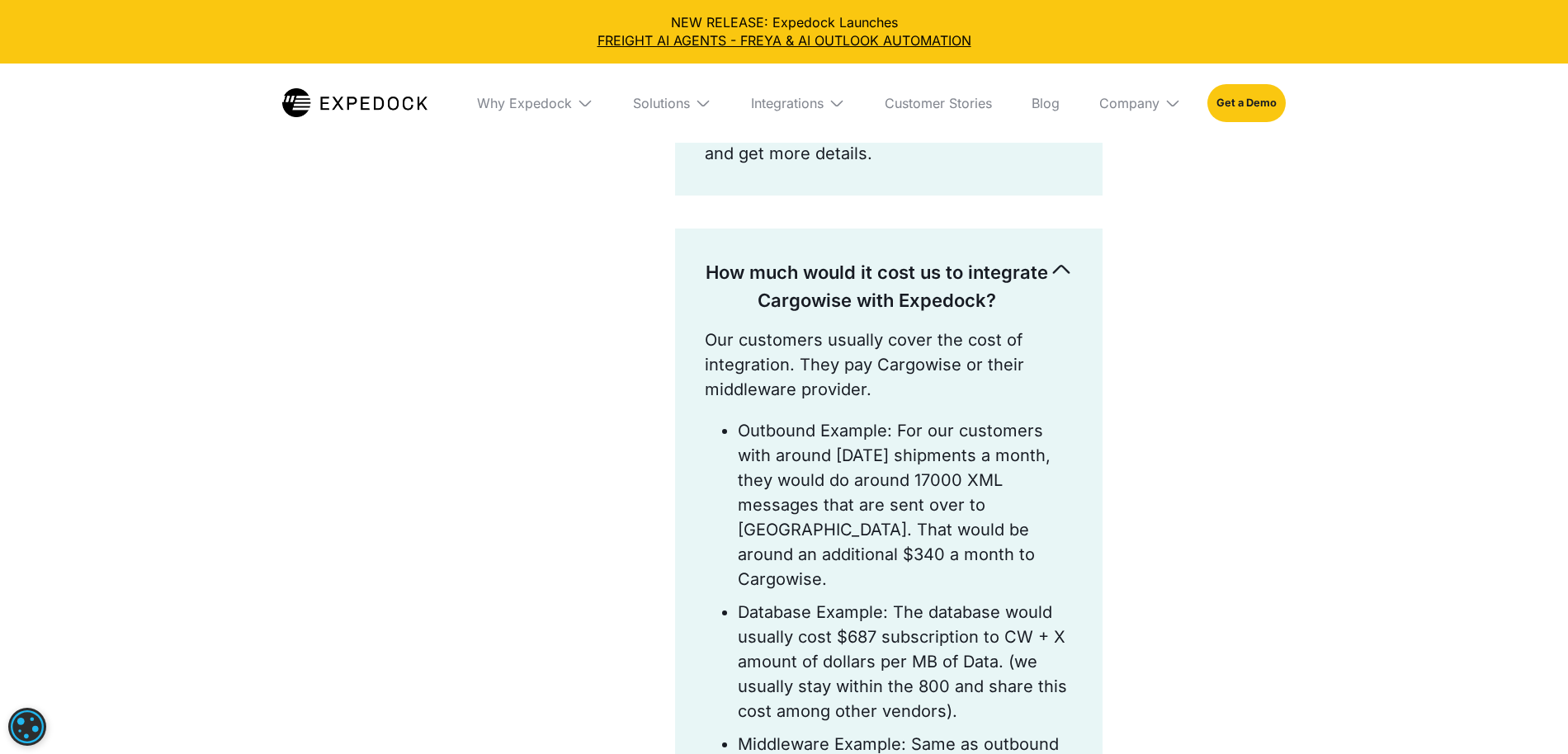
scroll to position [1176, 0]
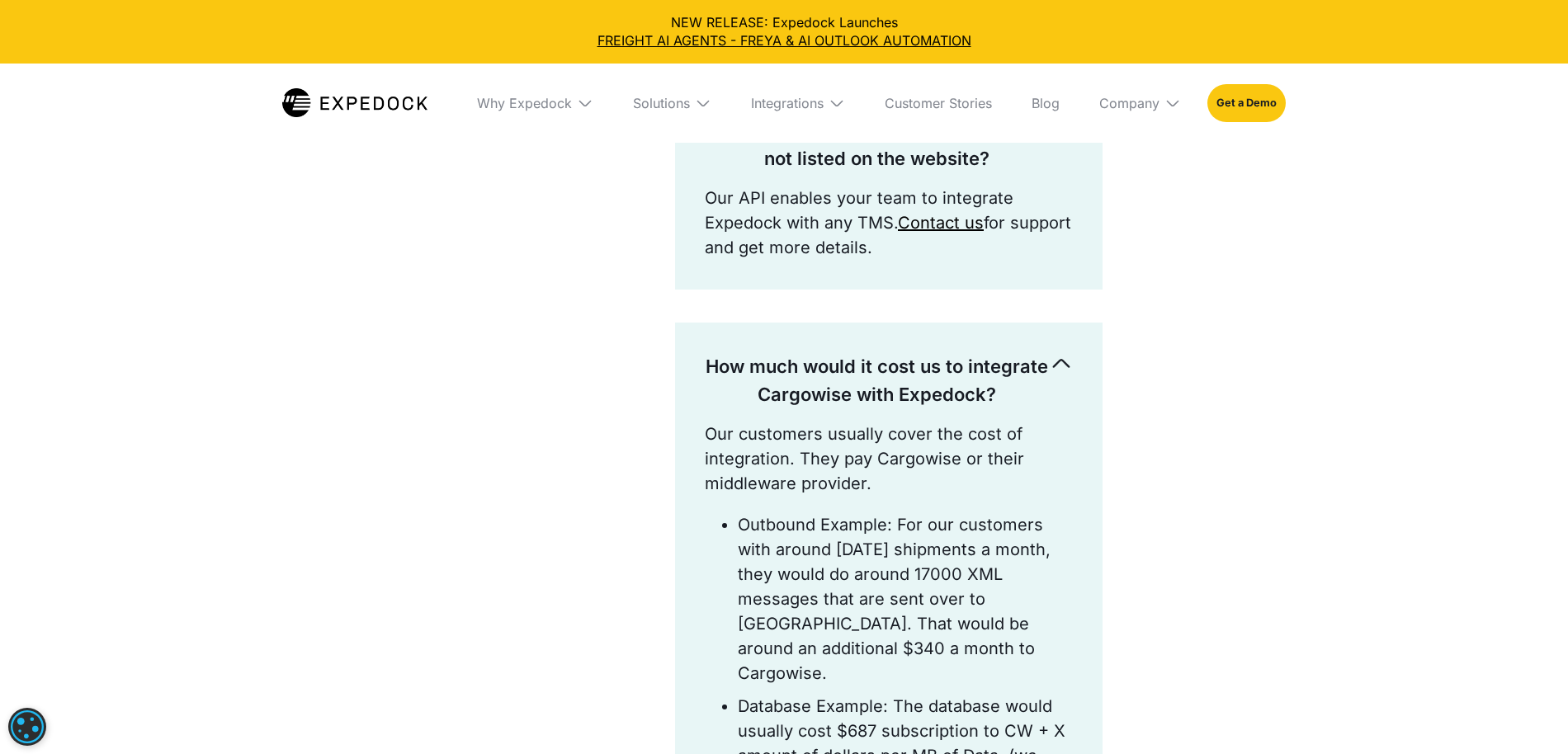
click at [1055, 366] on img at bounding box center [1061, 363] width 23 height 23
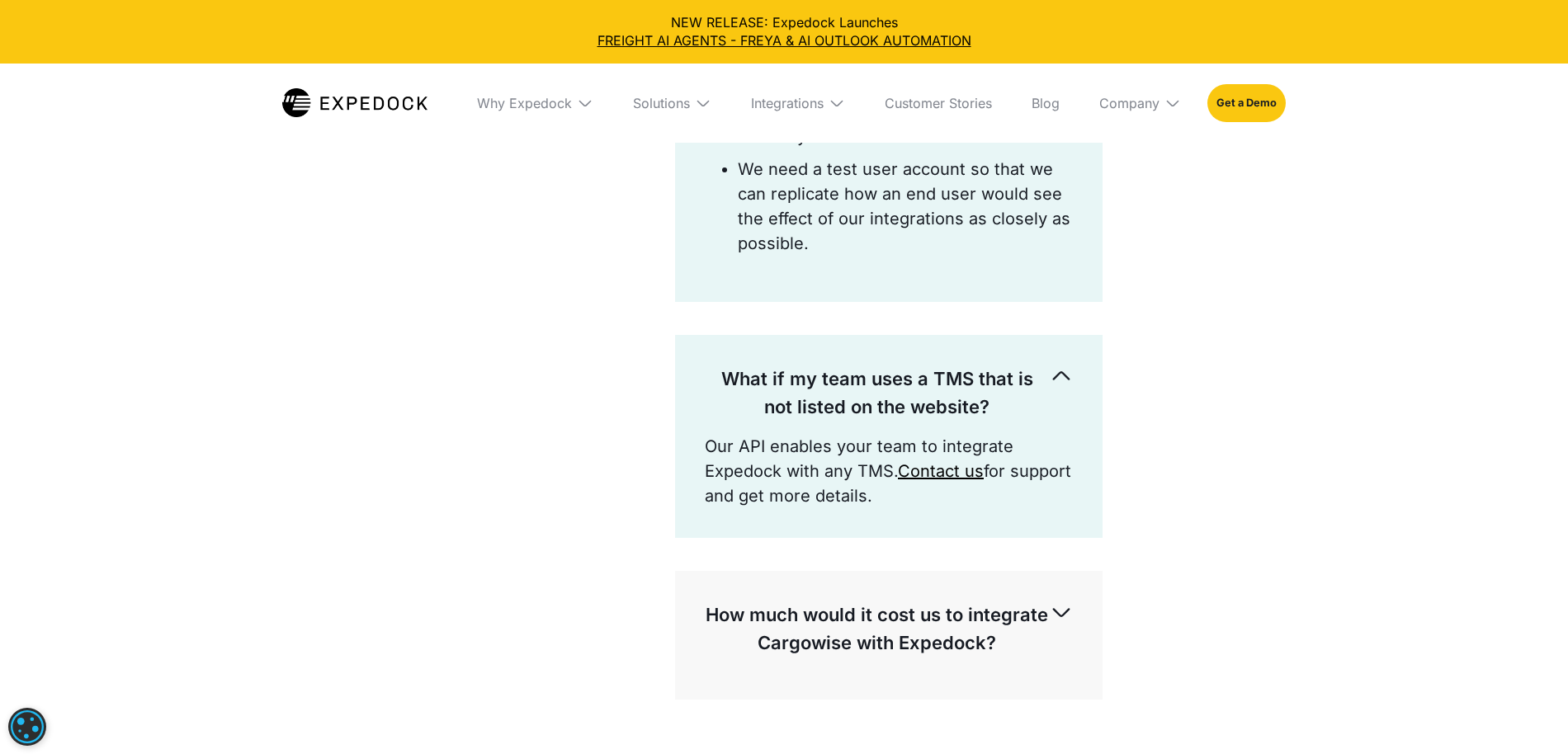
scroll to position [780, 0]
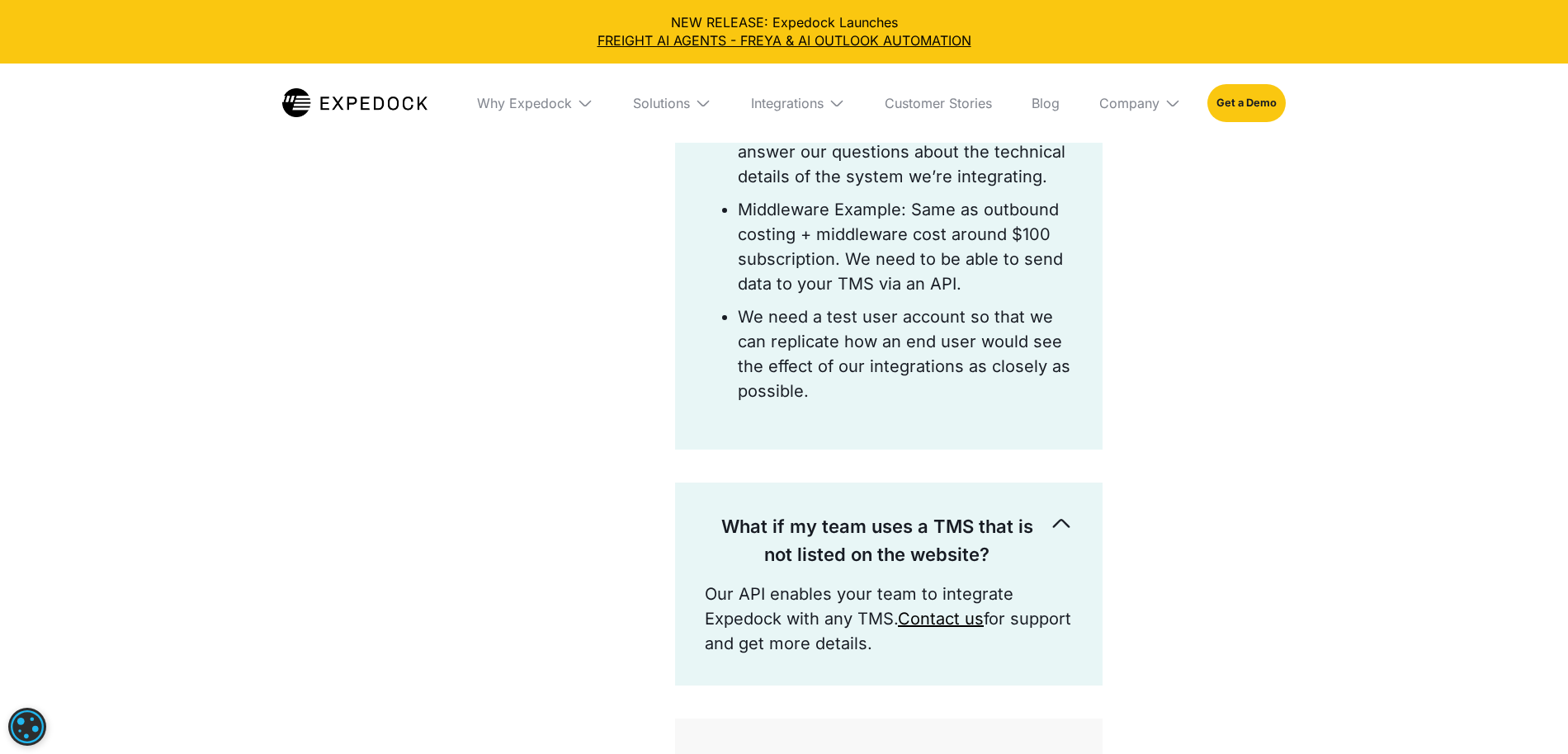
click at [1063, 554] on div "What if my team uses a TMS that is not listed on the website?" at bounding box center [888, 541] width 368 height 83
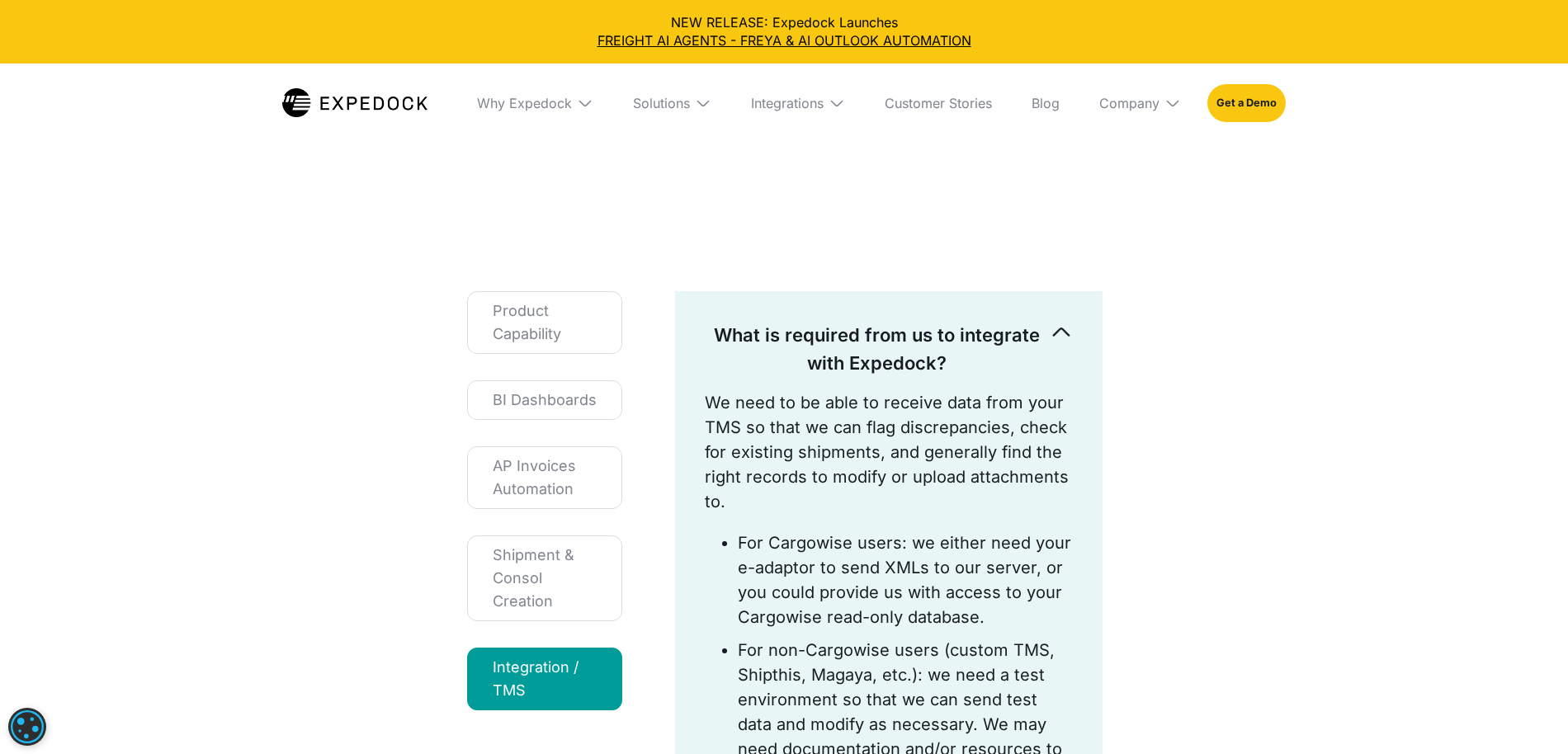
scroll to position [98, 0]
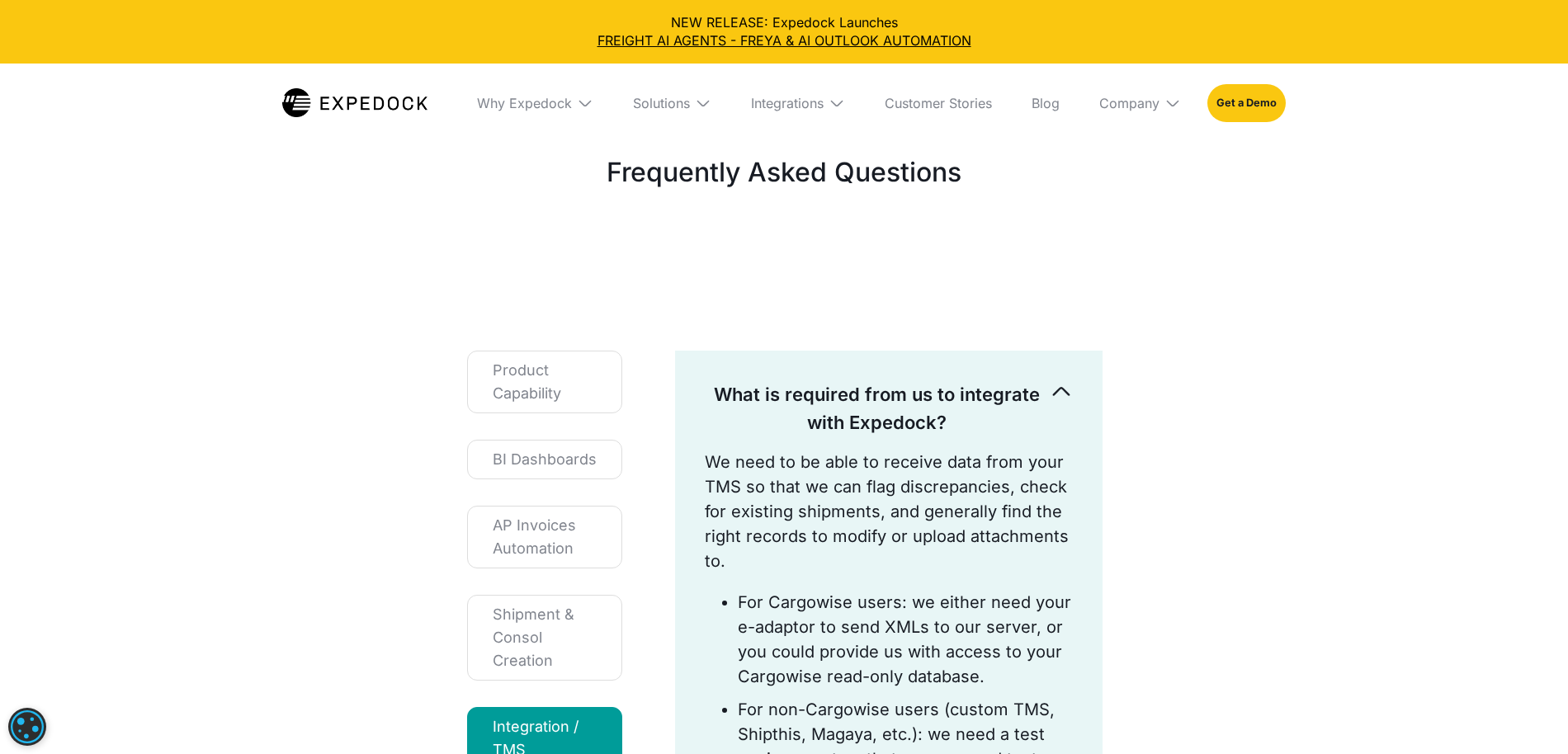
click at [1082, 411] on div "What is required from us to integrate with Expedock? We need to be able to rece…" at bounding box center [888, 742] width 427 height 781
click at [1081, 382] on div "What is required from us to integrate with Expedock? We need to be able to rece…" at bounding box center [888, 742] width 427 height 781
click at [1053, 396] on img at bounding box center [1061, 391] width 23 height 23
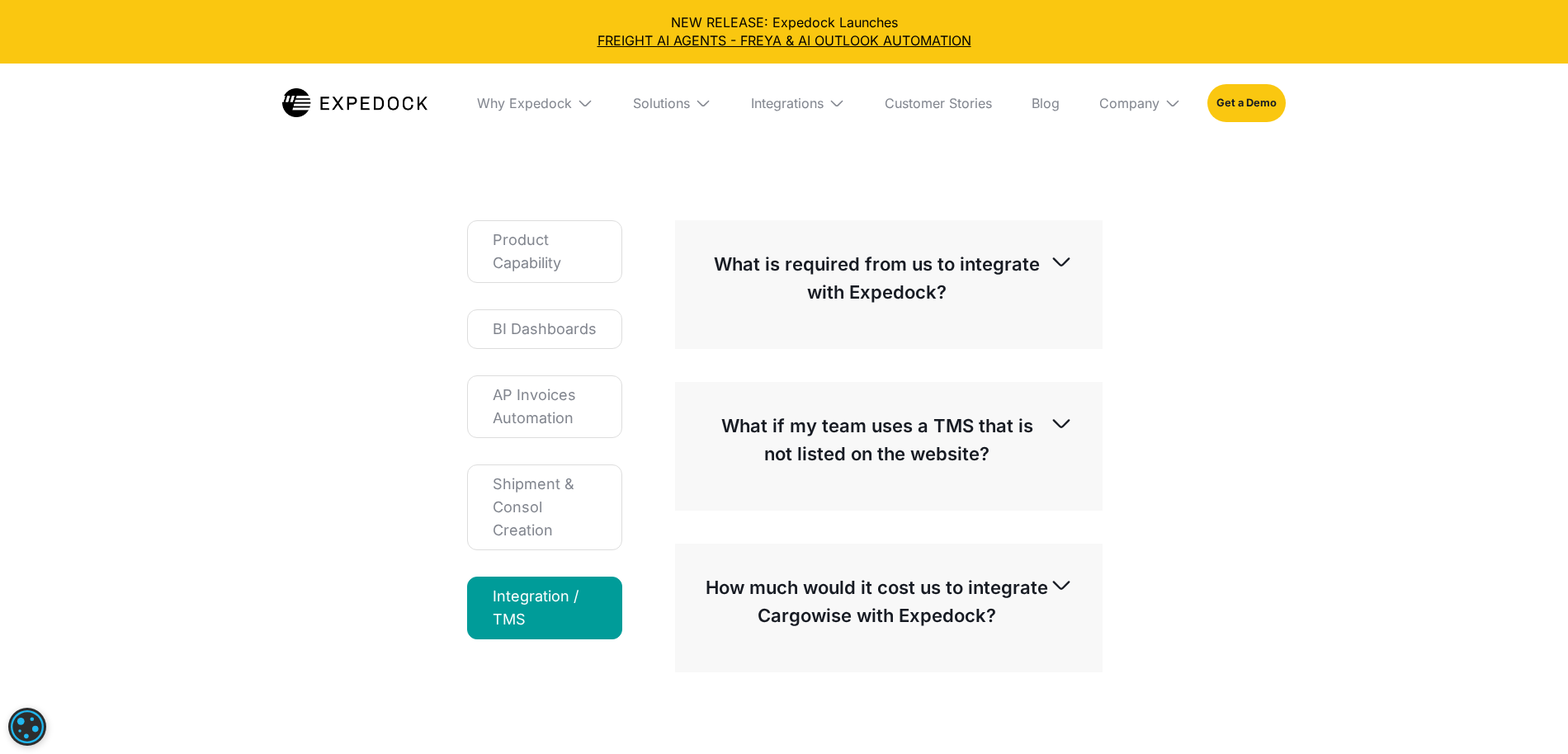
scroll to position [263, 0]
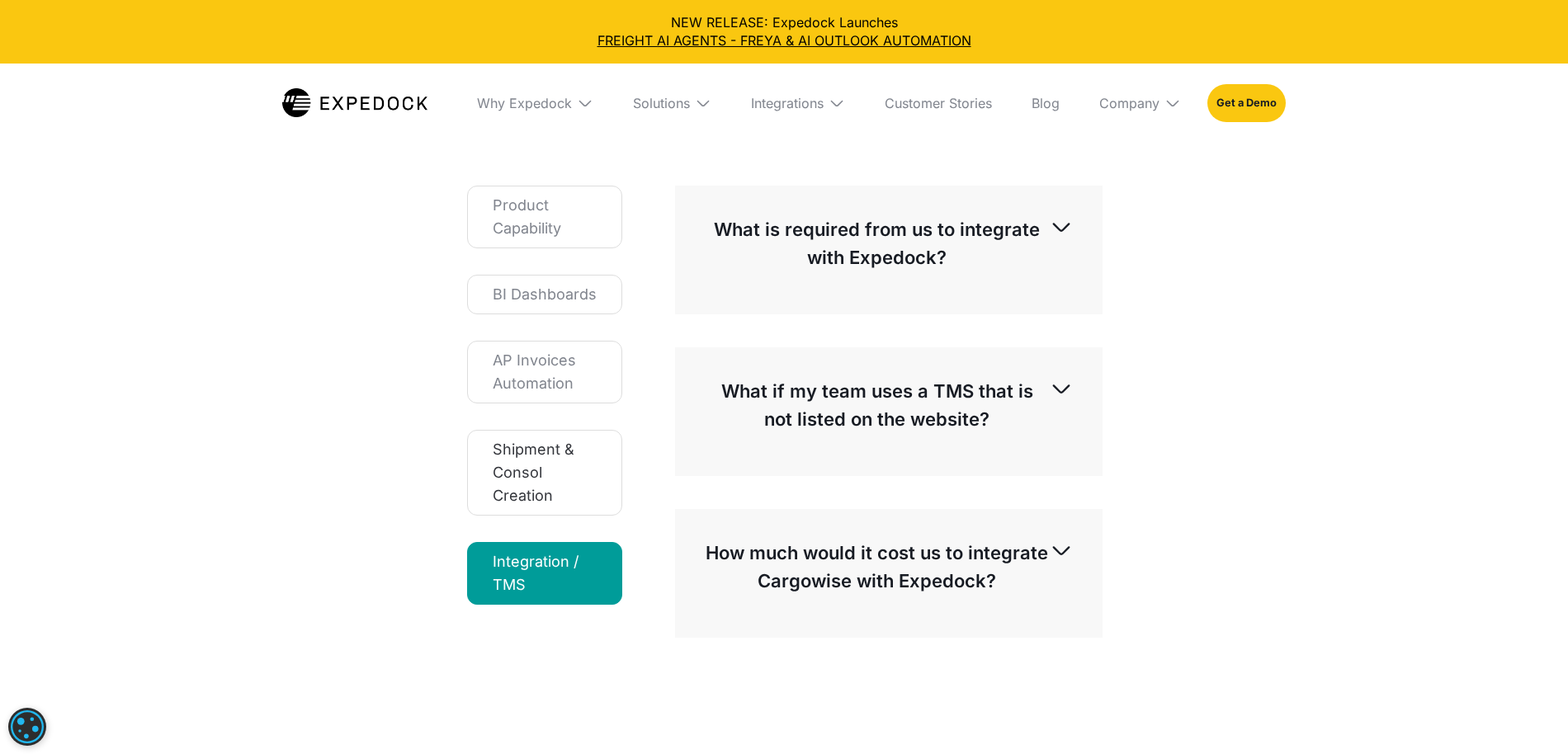
click at [593, 496] on div "Shipment & Consol Creation" at bounding box center [544, 472] width 104 height 69
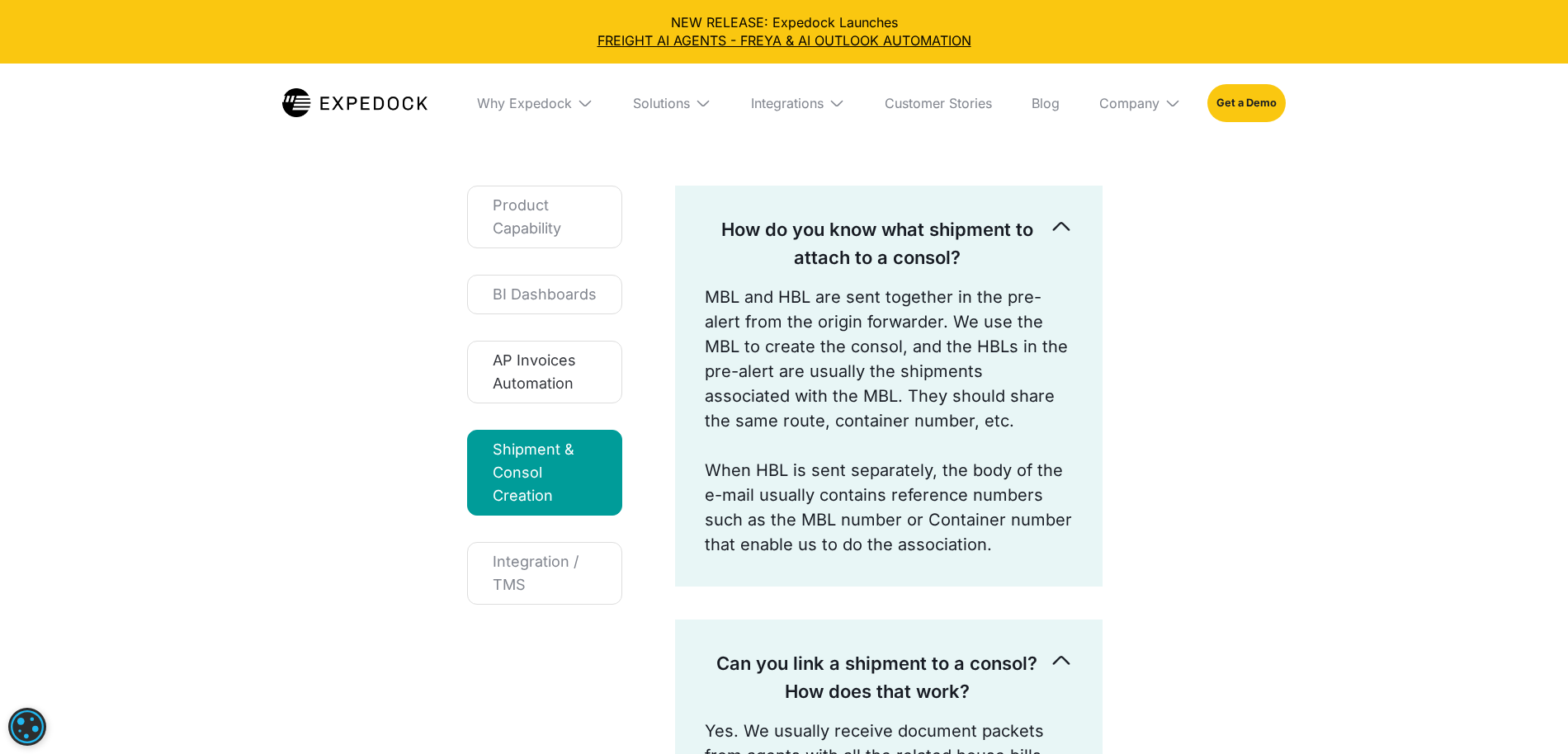
click at [555, 375] on div "AP Invoices Automation" at bounding box center [544, 372] width 104 height 47
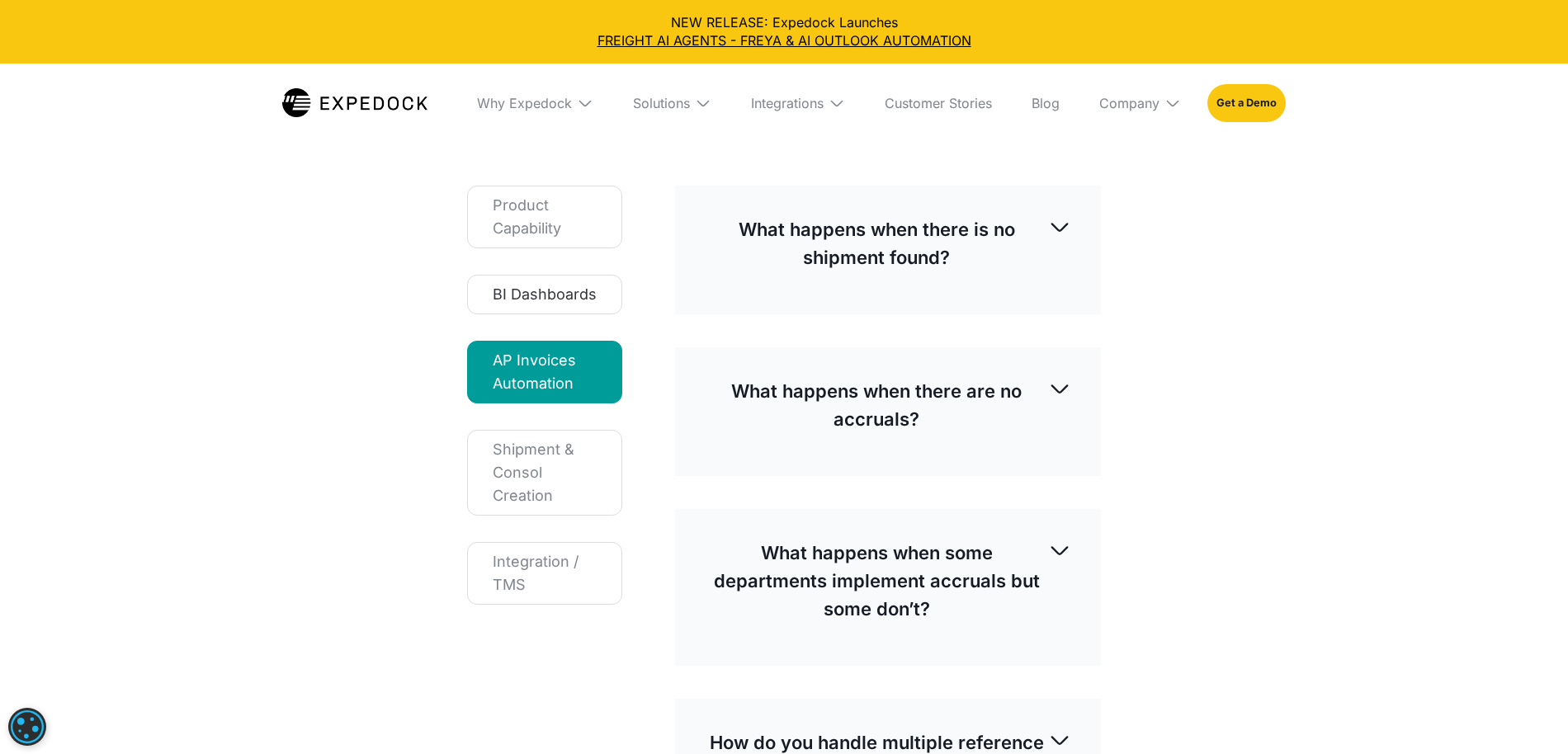
click at [549, 287] on div "BI Dashboards" at bounding box center [544, 295] width 104 height 23
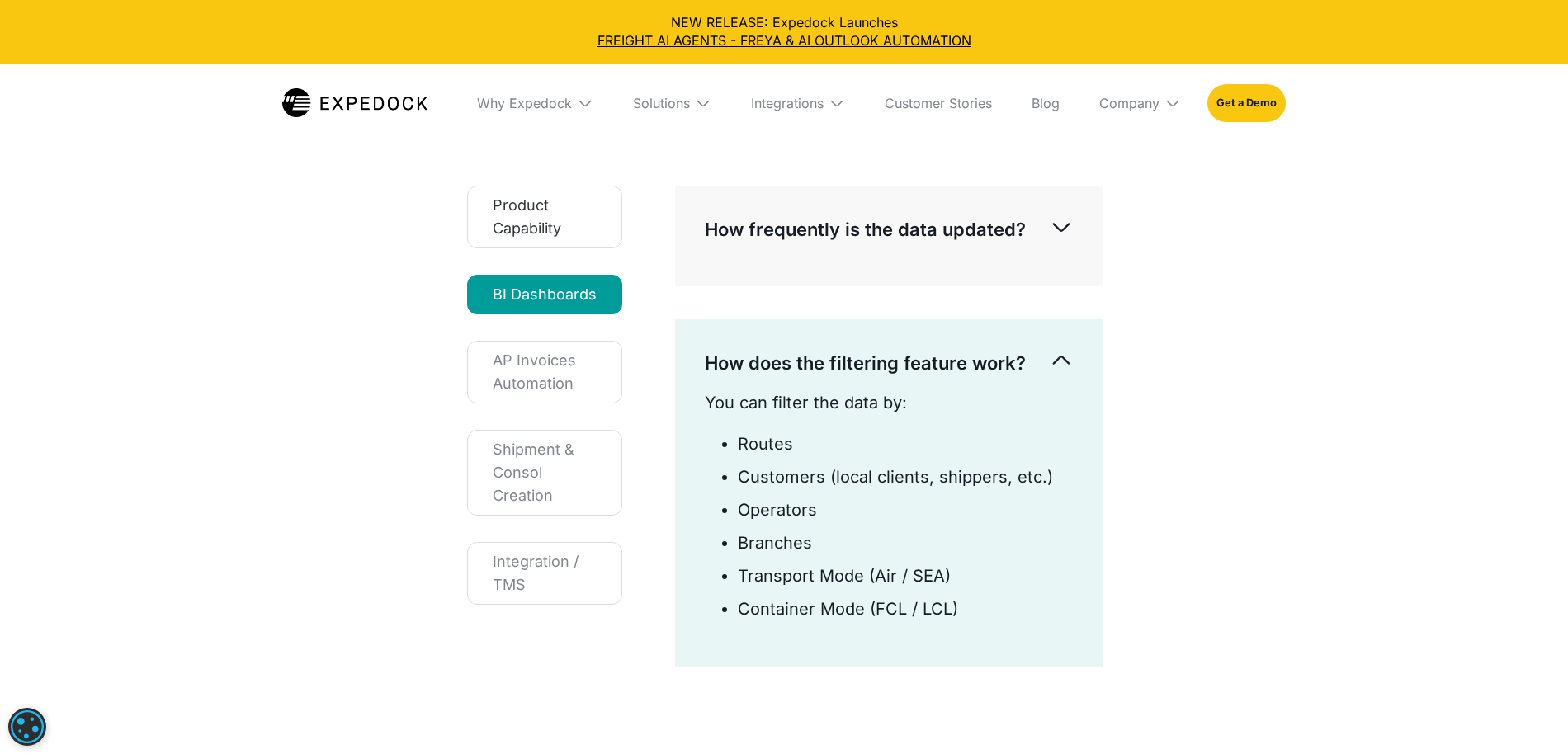
click at [544, 210] on div "Product Capability" at bounding box center [544, 217] width 104 height 47
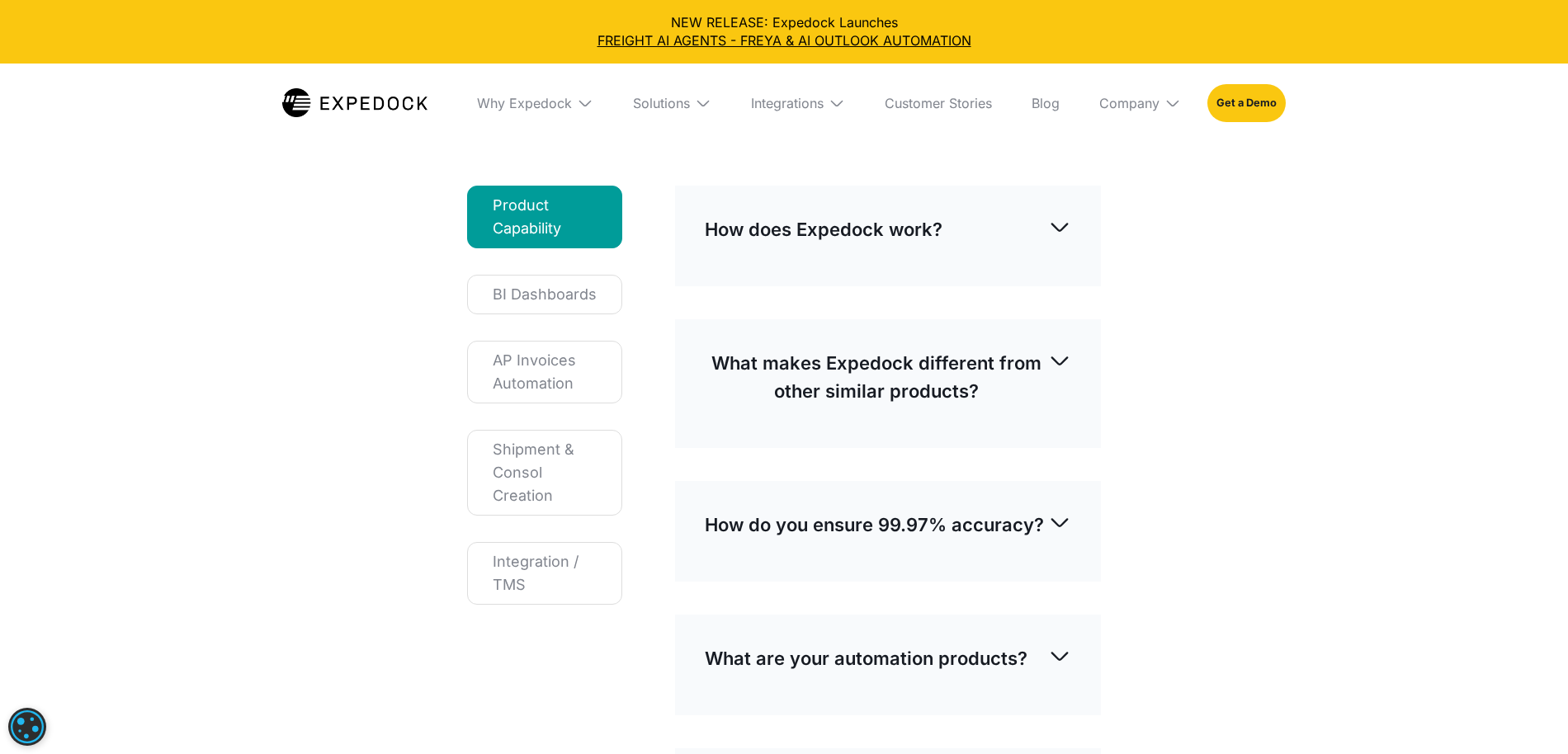
click at [660, 113] on div "Solutions" at bounding box center [671, 103] width 104 height 79
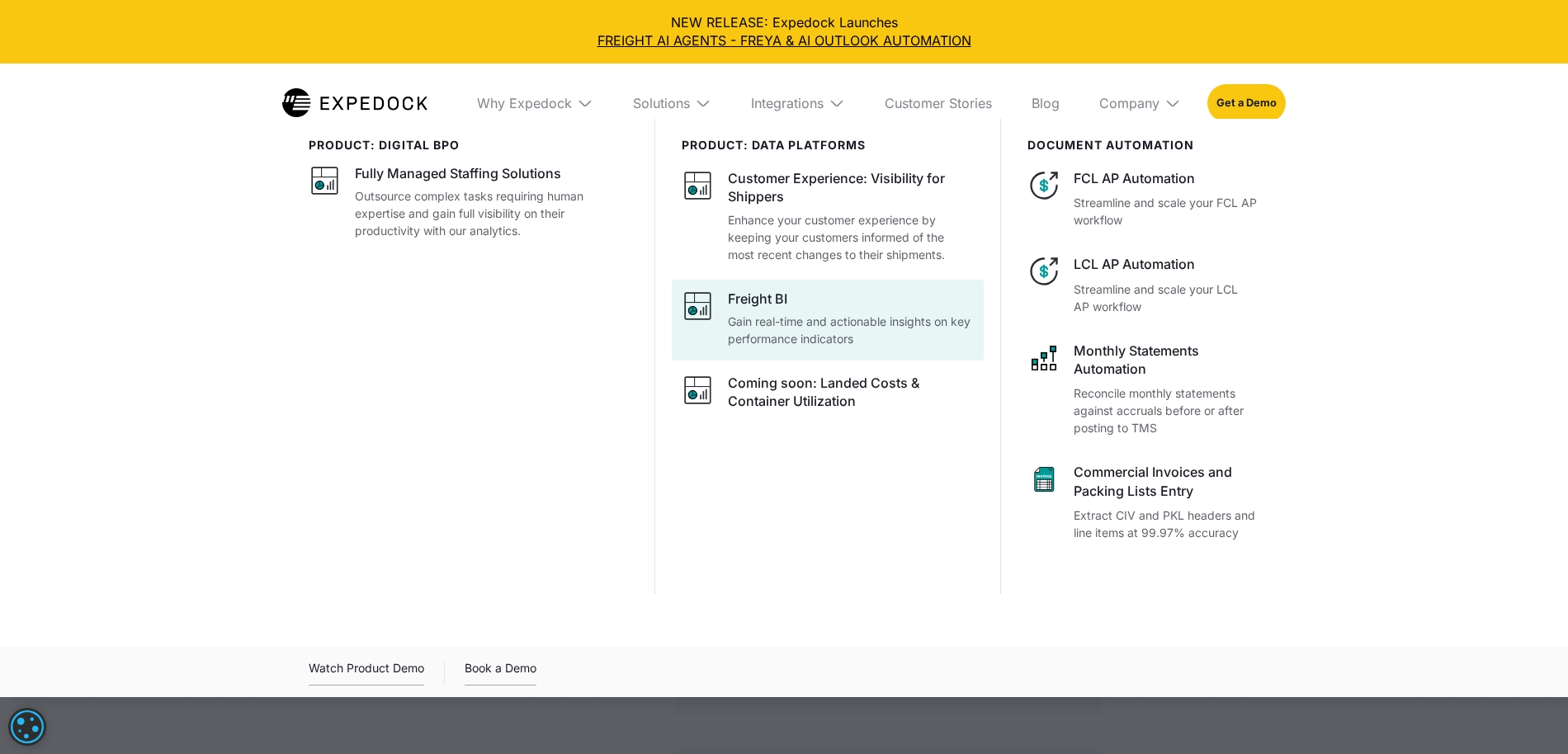
click at [808, 320] on p "Gain real-time and actionable insights on key performance indicators" at bounding box center [850, 329] width 246 height 34
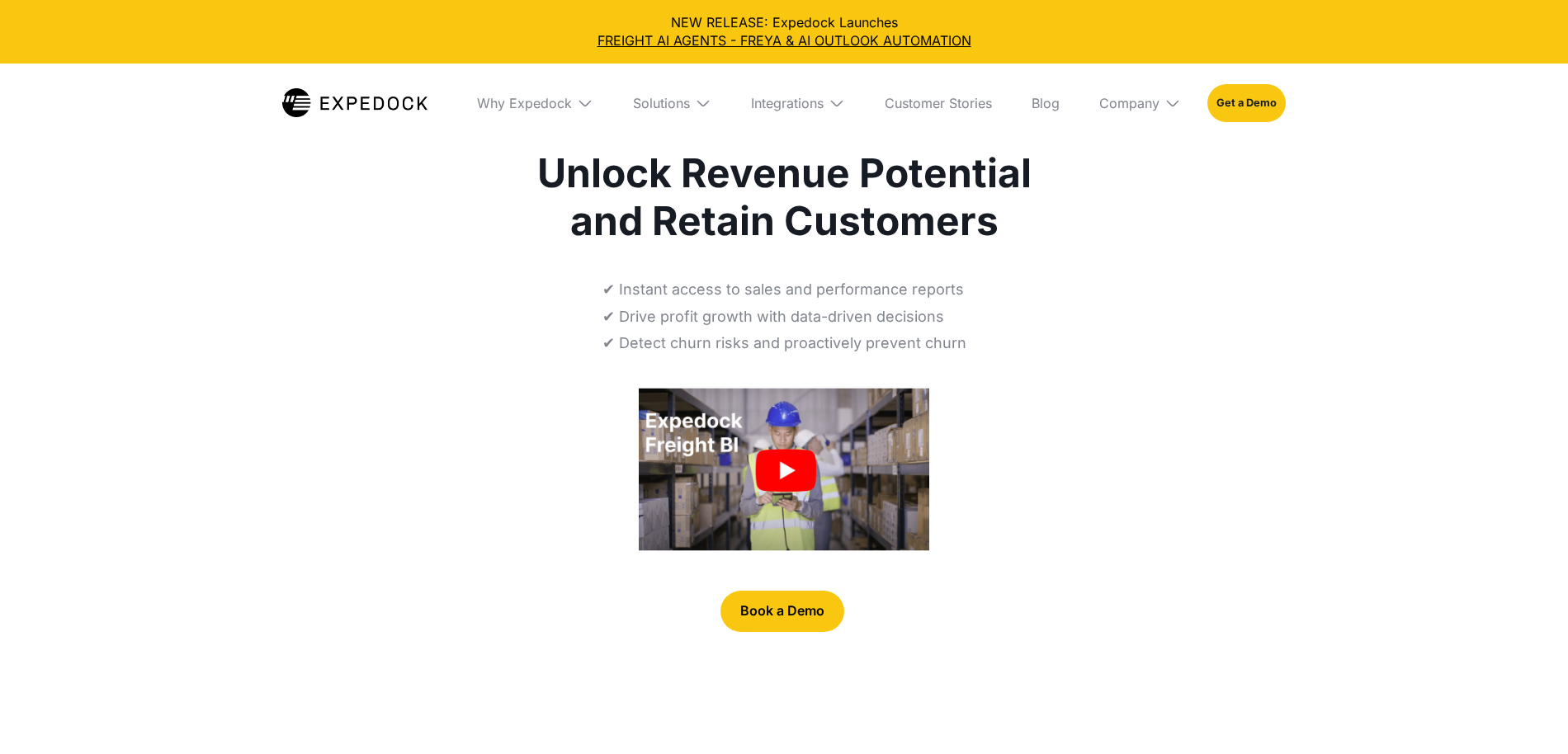
select select
click at [577, 106] on img at bounding box center [584, 103] width 17 height 17
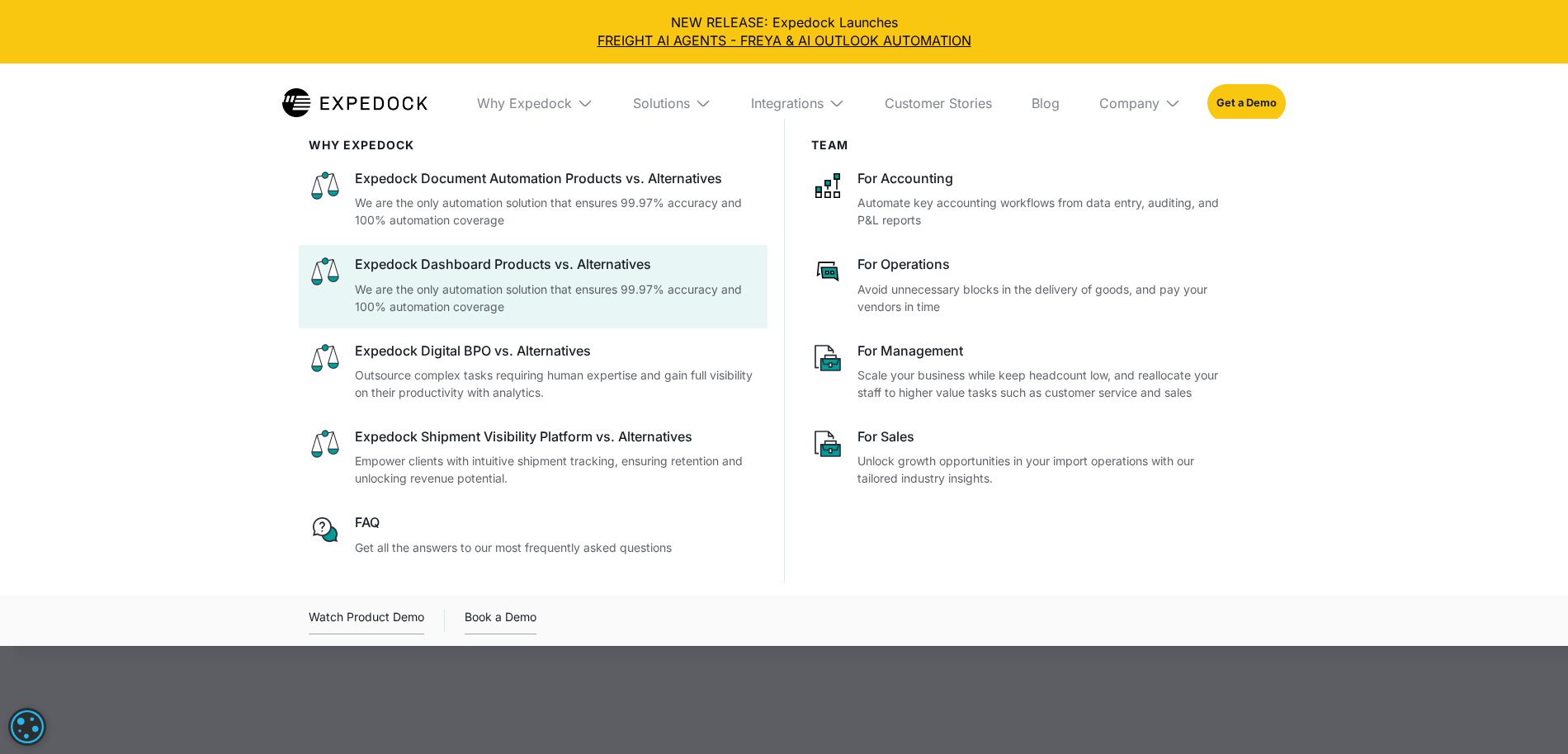
click at [497, 298] on p "We are the only automation solution that ensures 99.97% accuracy and 100% autom…" at bounding box center [555, 298] width 403 height 34
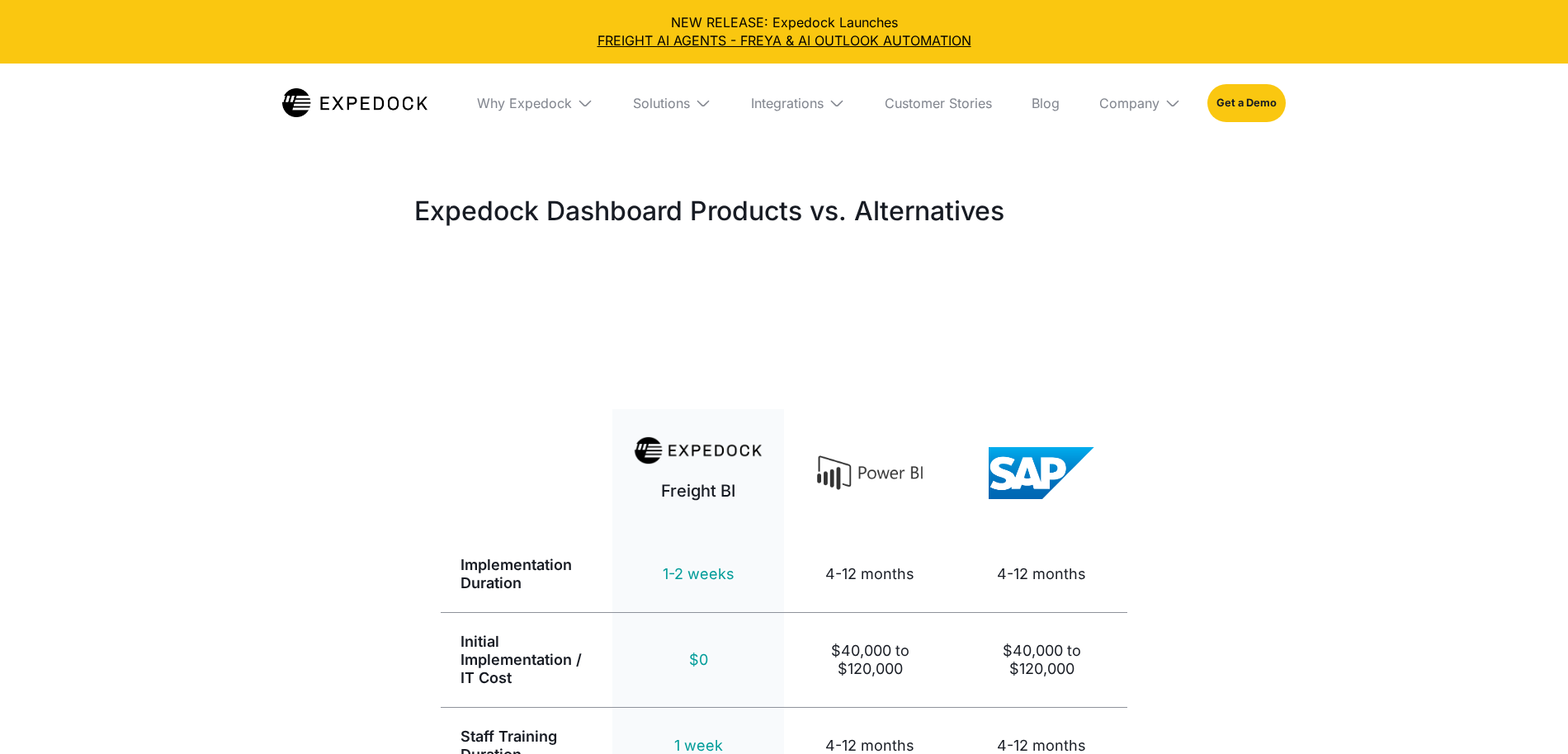
select select
click at [555, 93] on div "Why Expedock" at bounding box center [534, 103] width 143 height 79
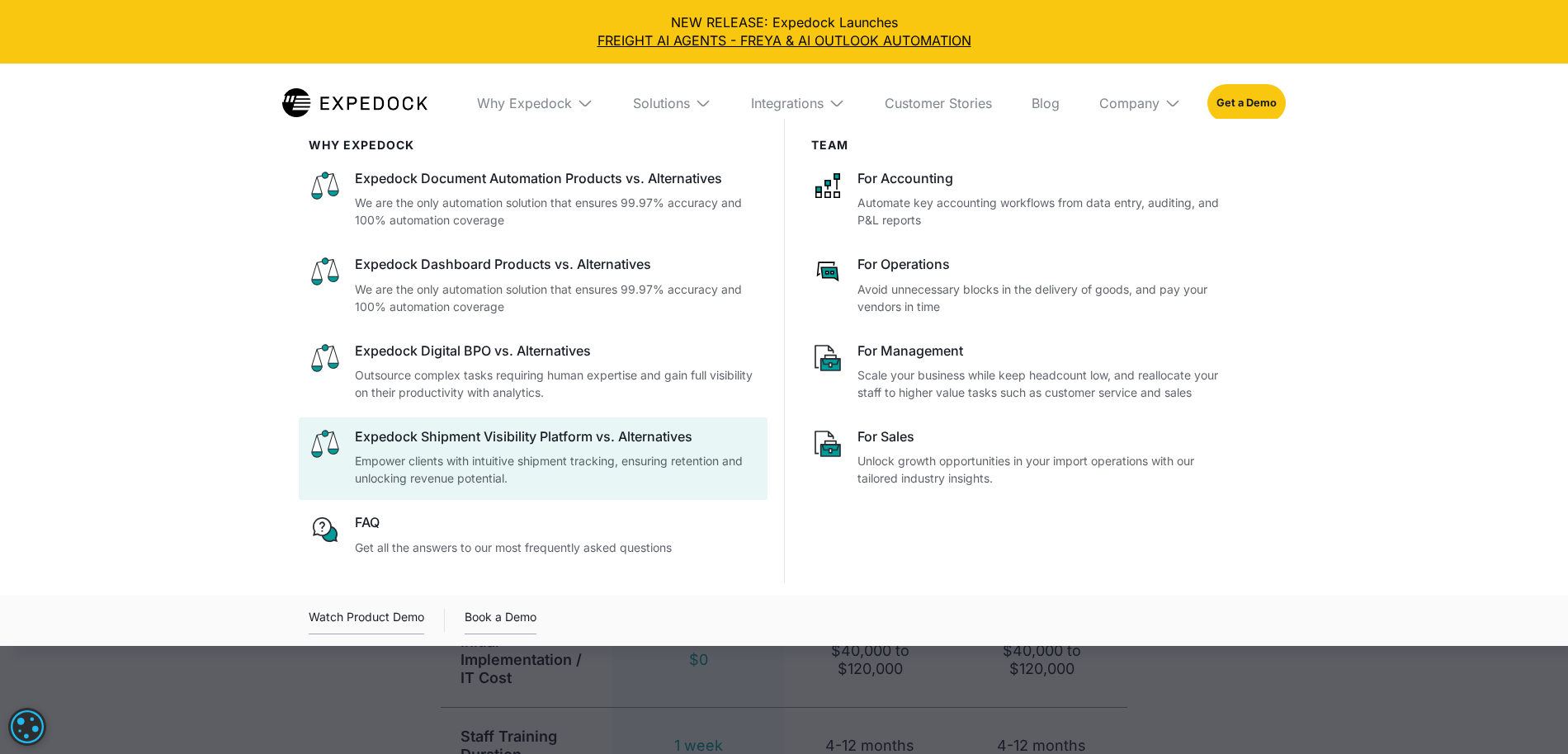
click at [407, 463] on p "Empower clients with intuitive shipment tracking, ensuring retention and unlock…" at bounding box center [555, 469] width 403 height 34
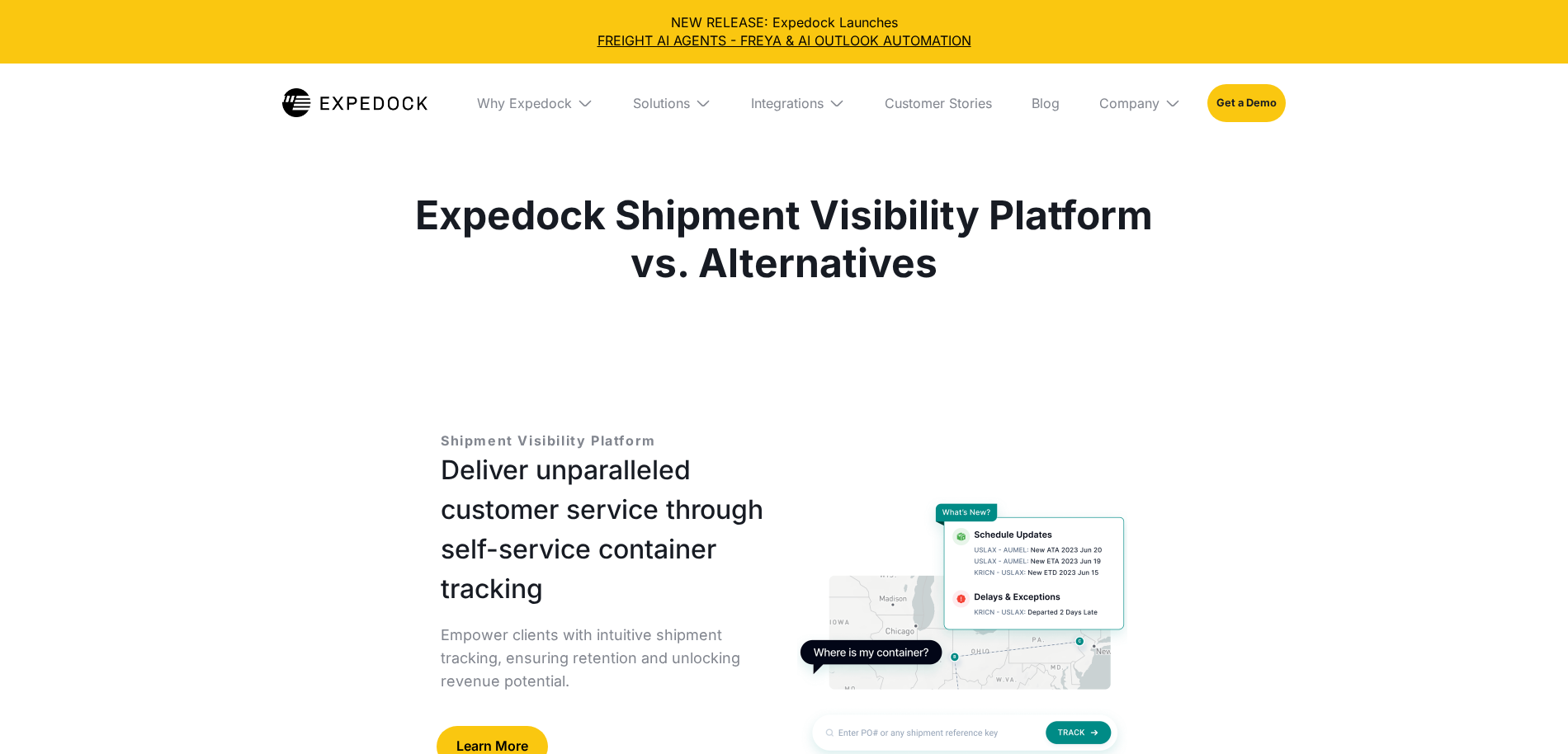
select select
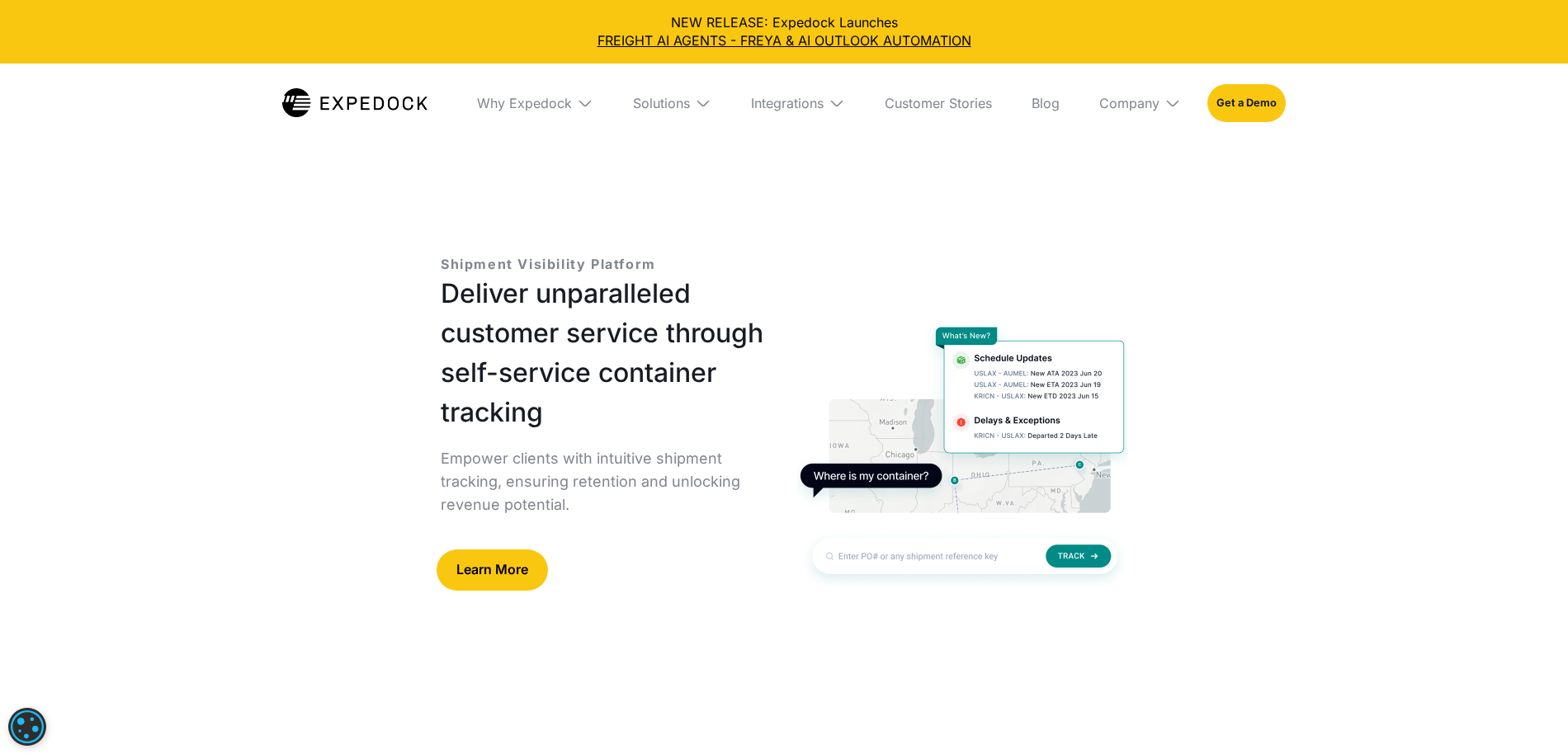
scroll to position [215, 0]
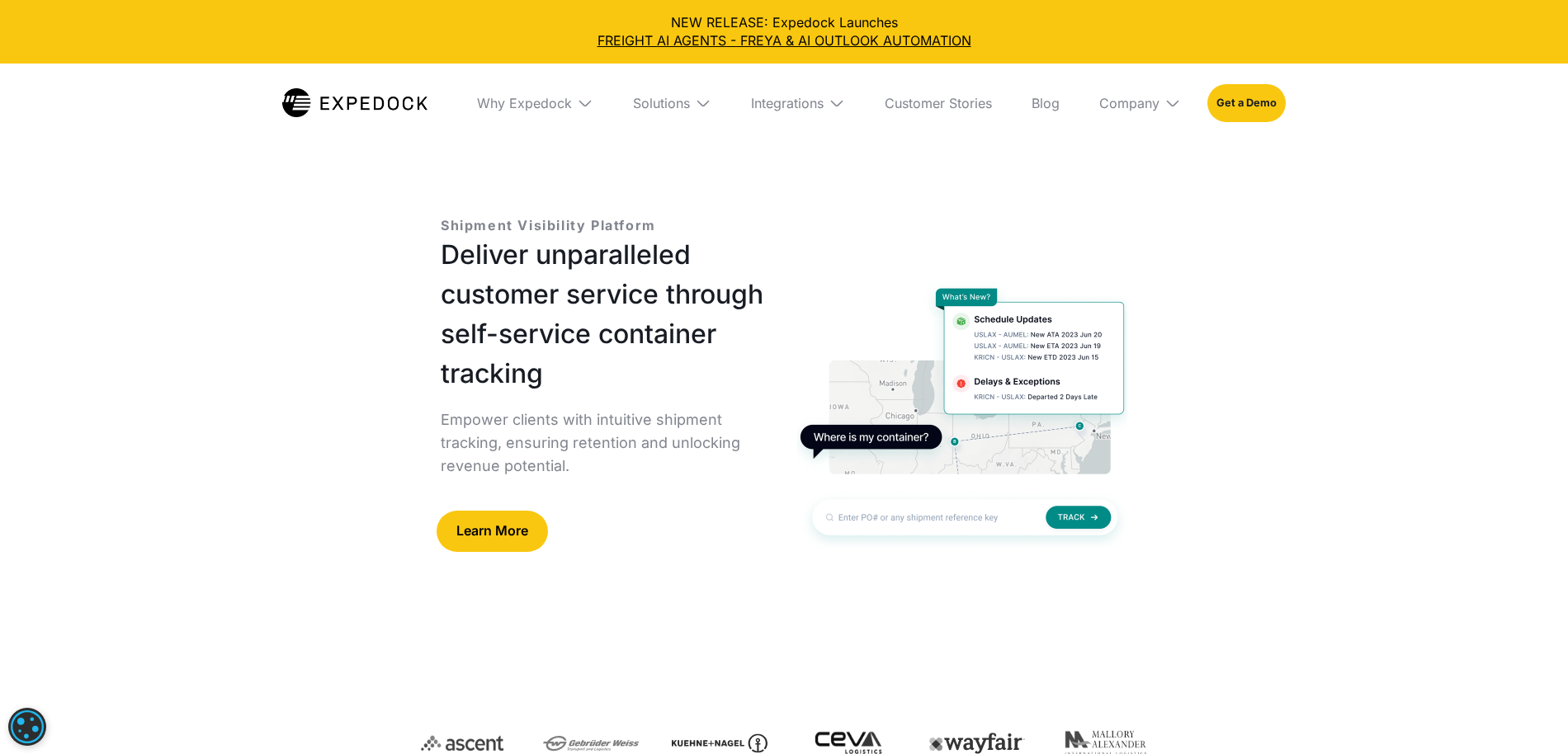
click at [508, 531] on link "Learn More" at bounding box center [491, 531] width 111 height 41
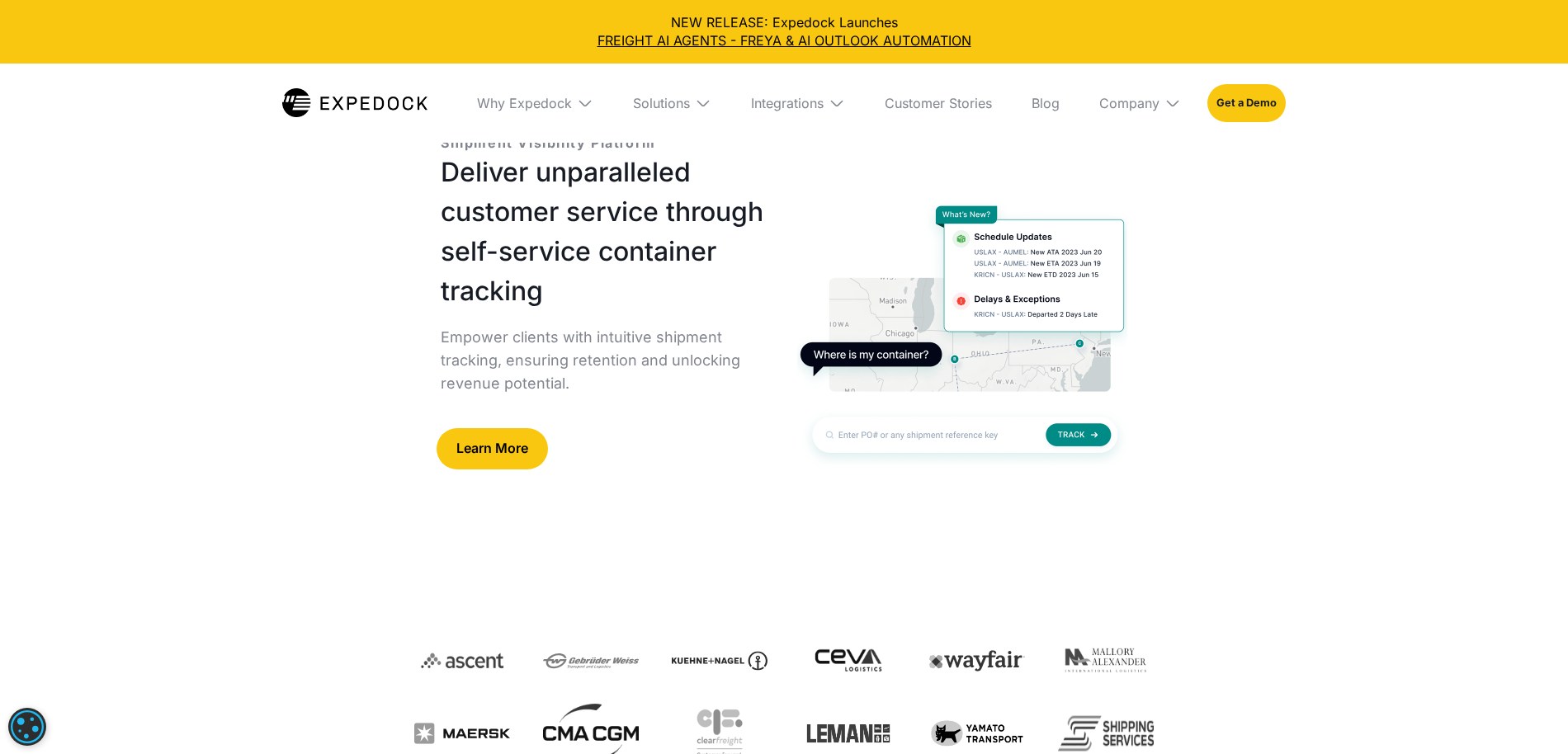
scroll to position [0, 0]
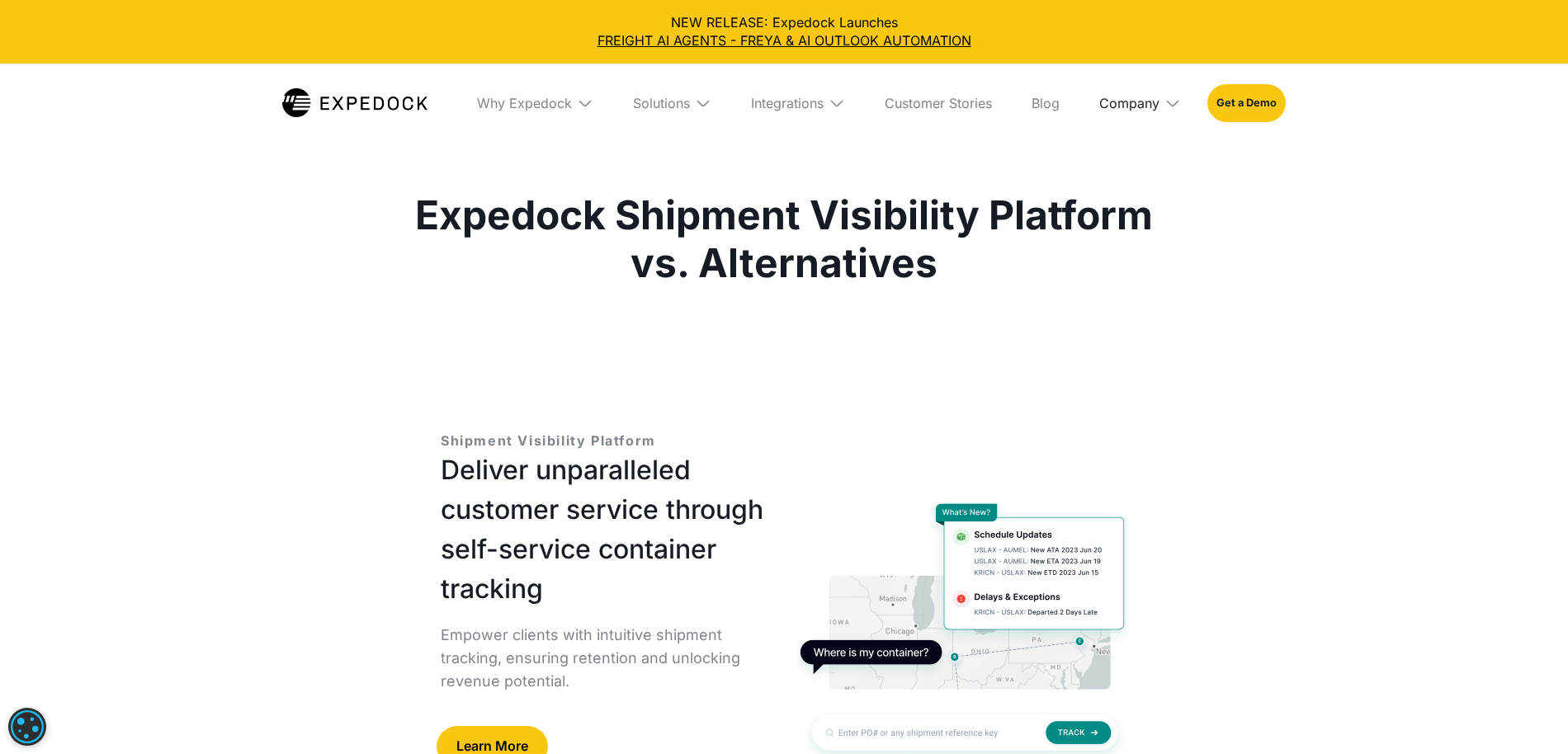
click at [1147, 104] on div "Company" at bounding box center [1128, 103] width 61 height 17
click at [1043, 107] on link "Blog" at bounding box center [1045, 103] width 54 height 79
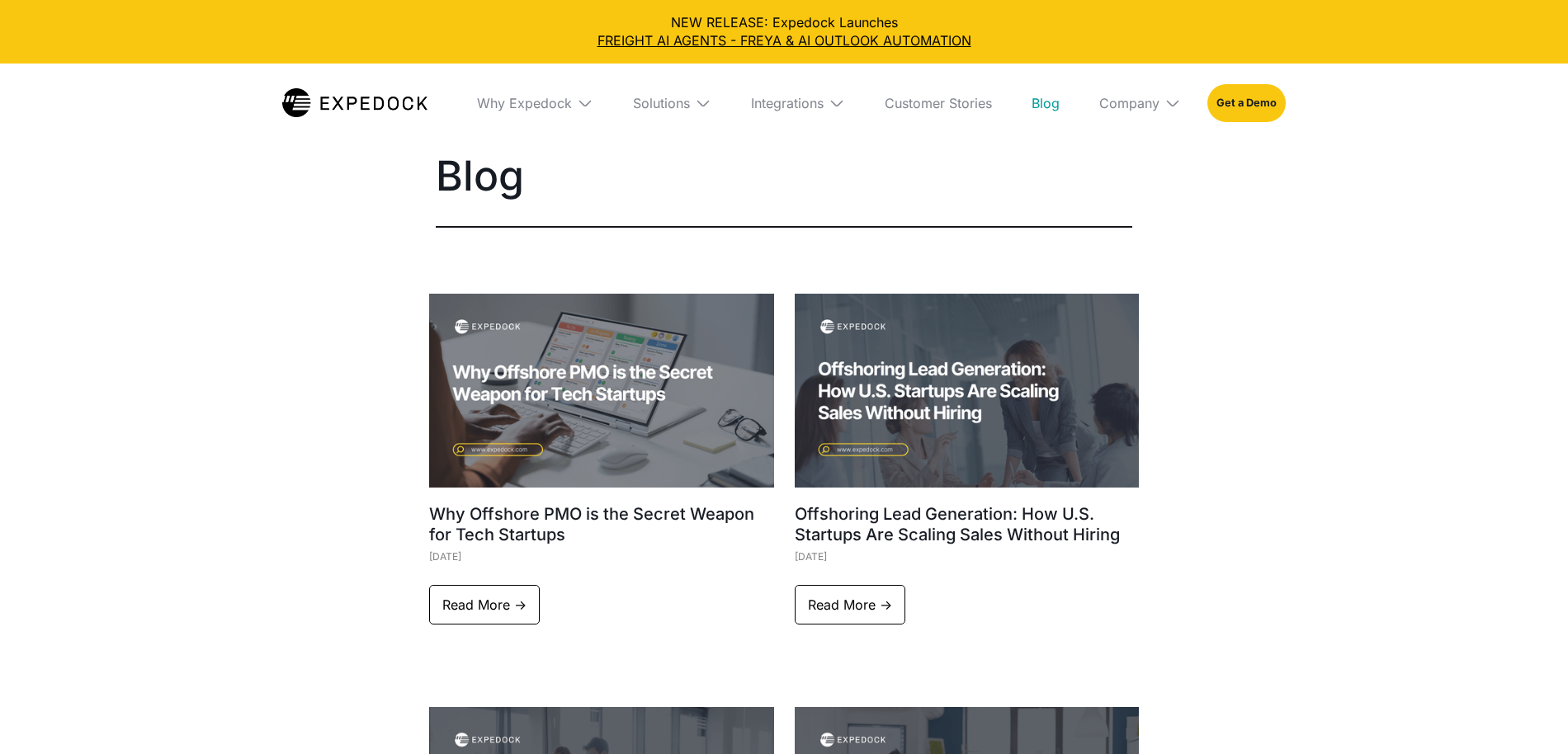
select select
click at [913, 104] on link "Customer Stories" at bounding box center [938, 103] width 133 height 79
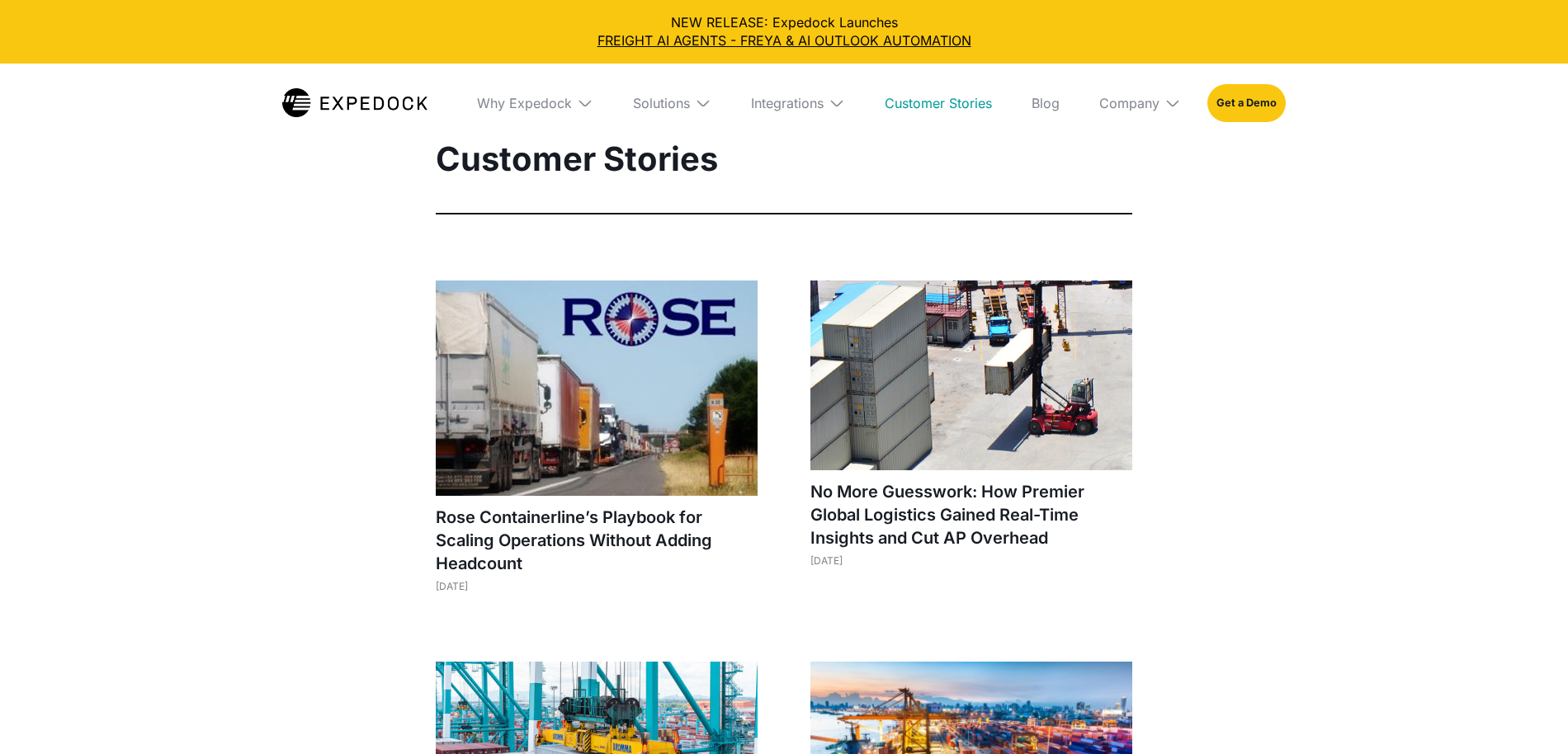
select select
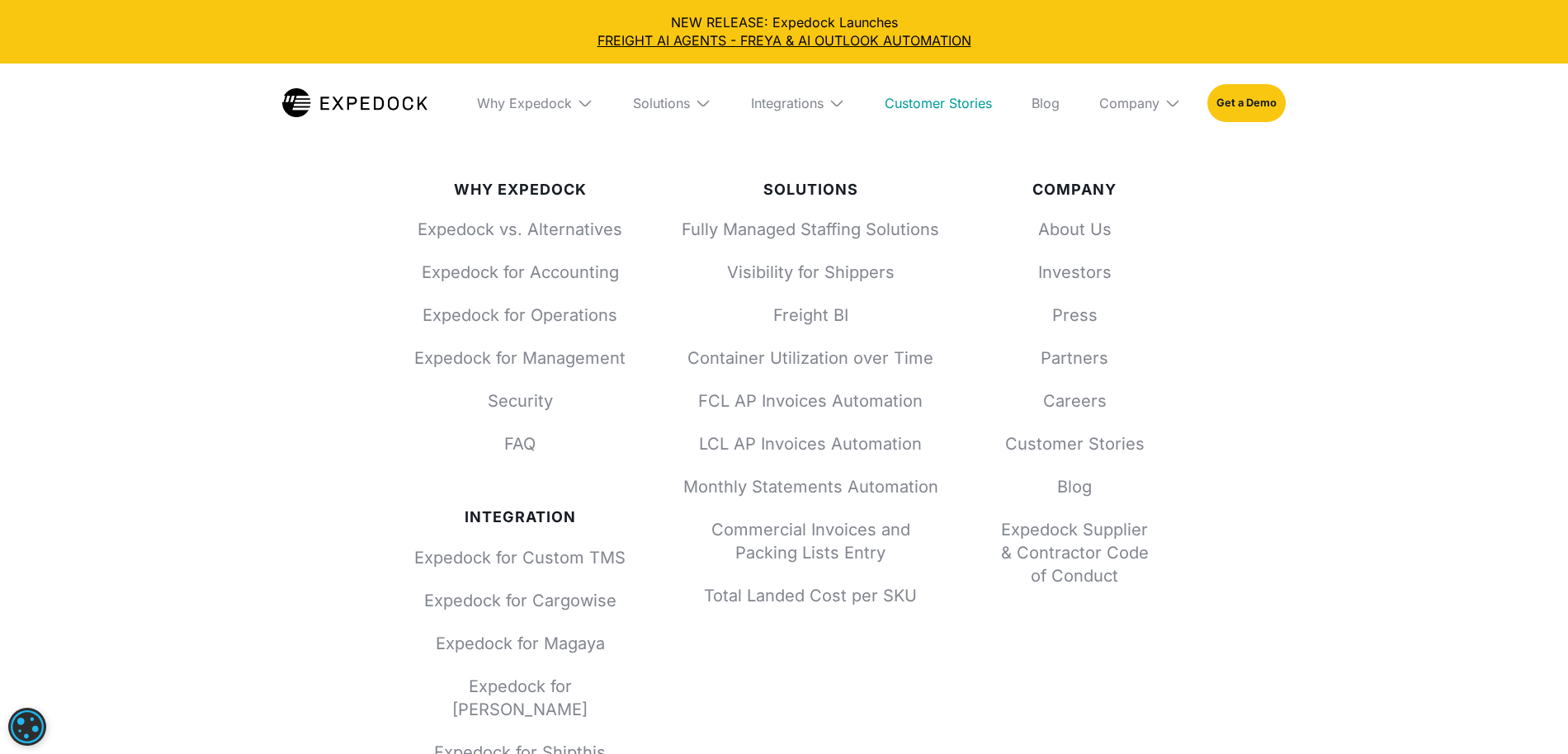
scroll to position [3003, 0]
click at [555, 228] on link "Expedock vs. Alternatives" at bounding box center [519, 226] width 211 height 23
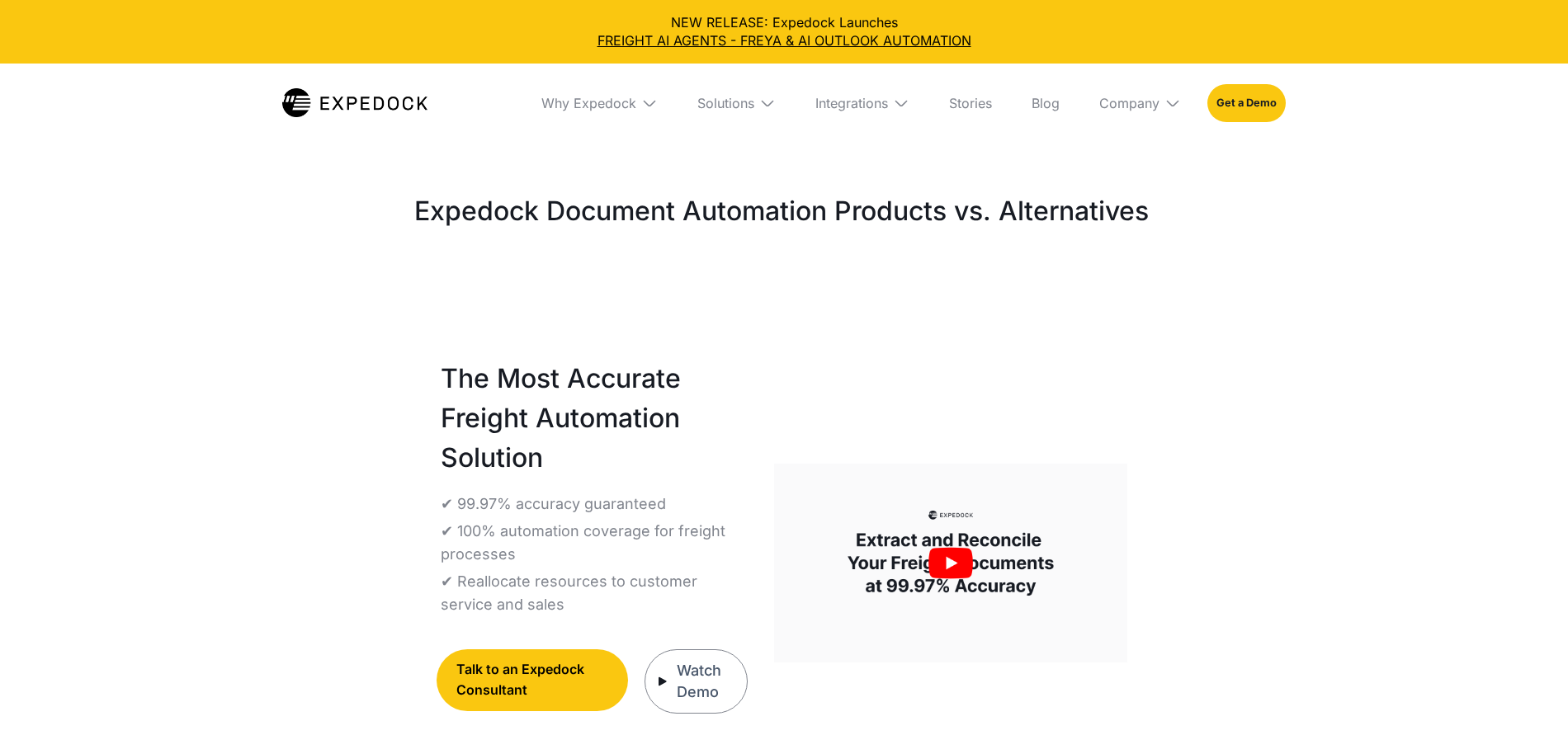
select select
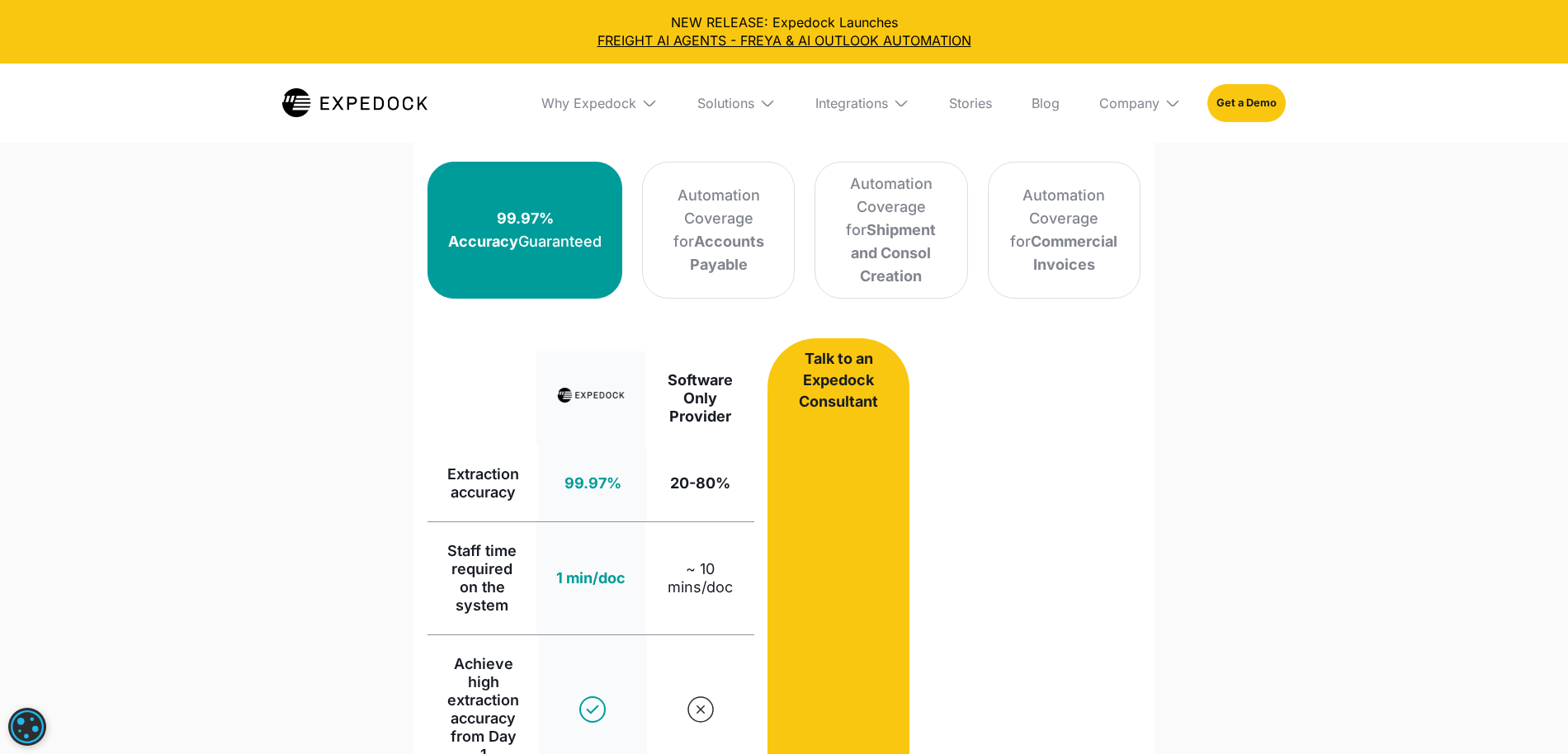
scroll to position [1141, 0]
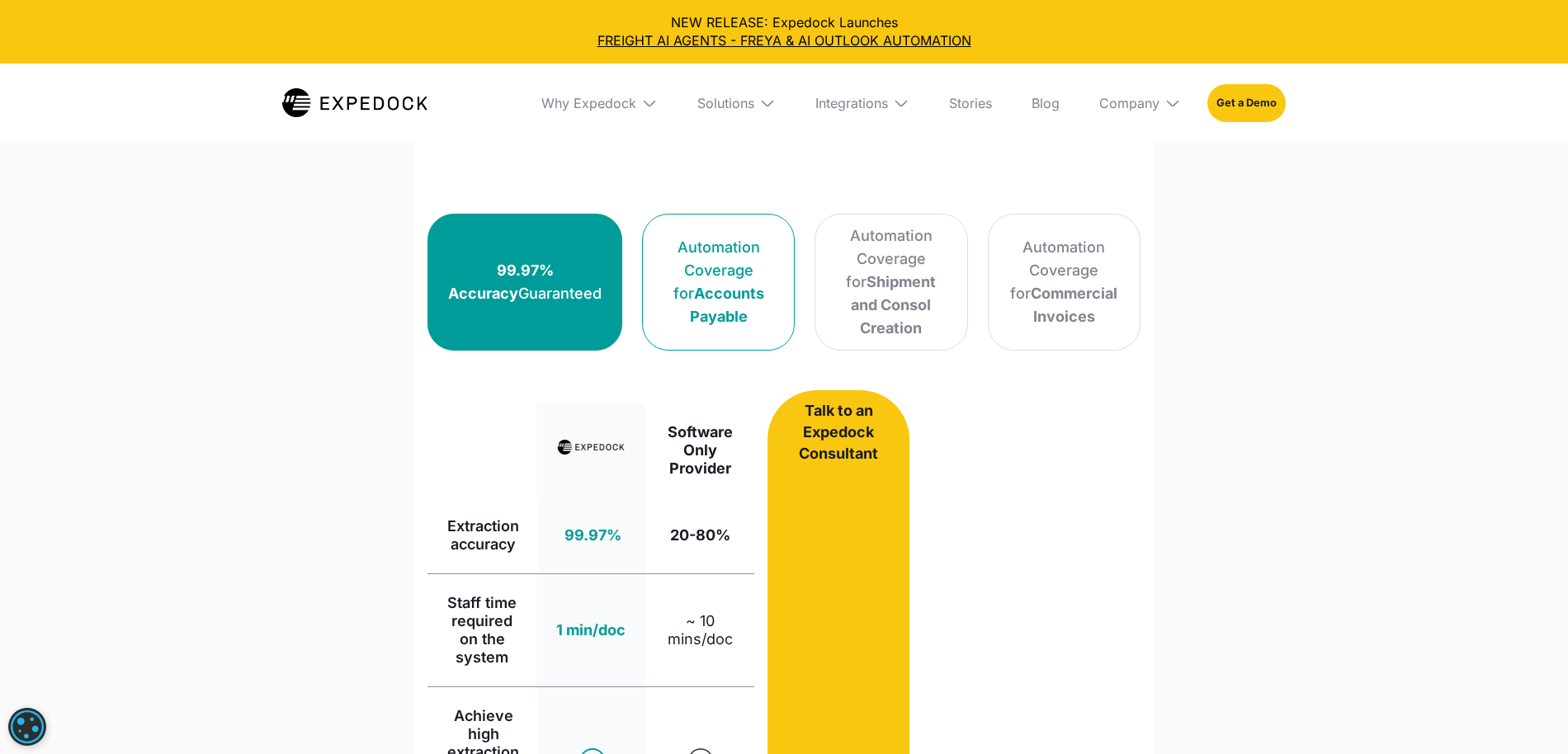
click at [712, 245] on div "Automation Coverage for Accounts Payable" at bounding box center [718, 282] width 111 height 92
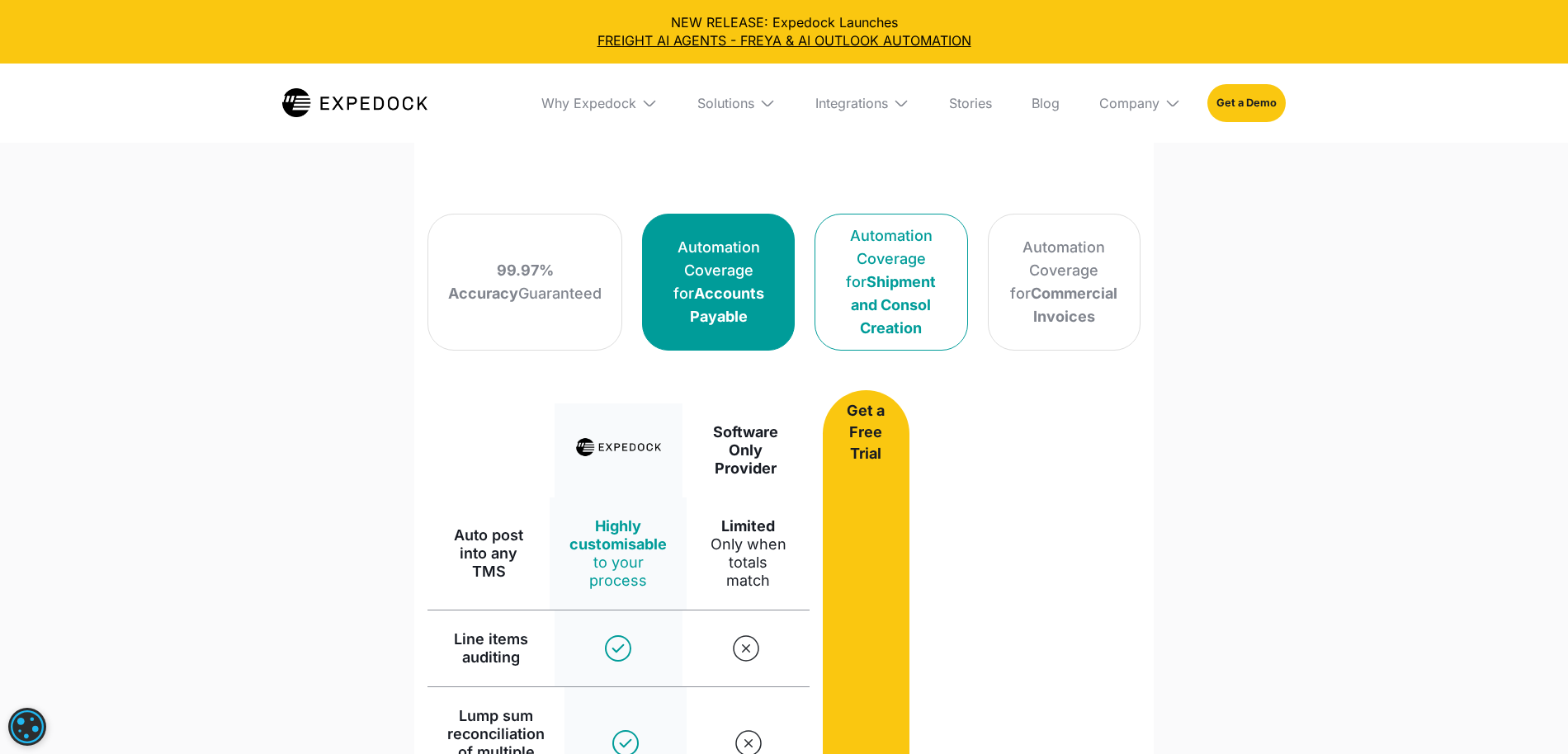
click at [857, 266] on div "Automation Coverage for Shipment and Consol Creation" at bounding box center [891, 283] width 111 height 116
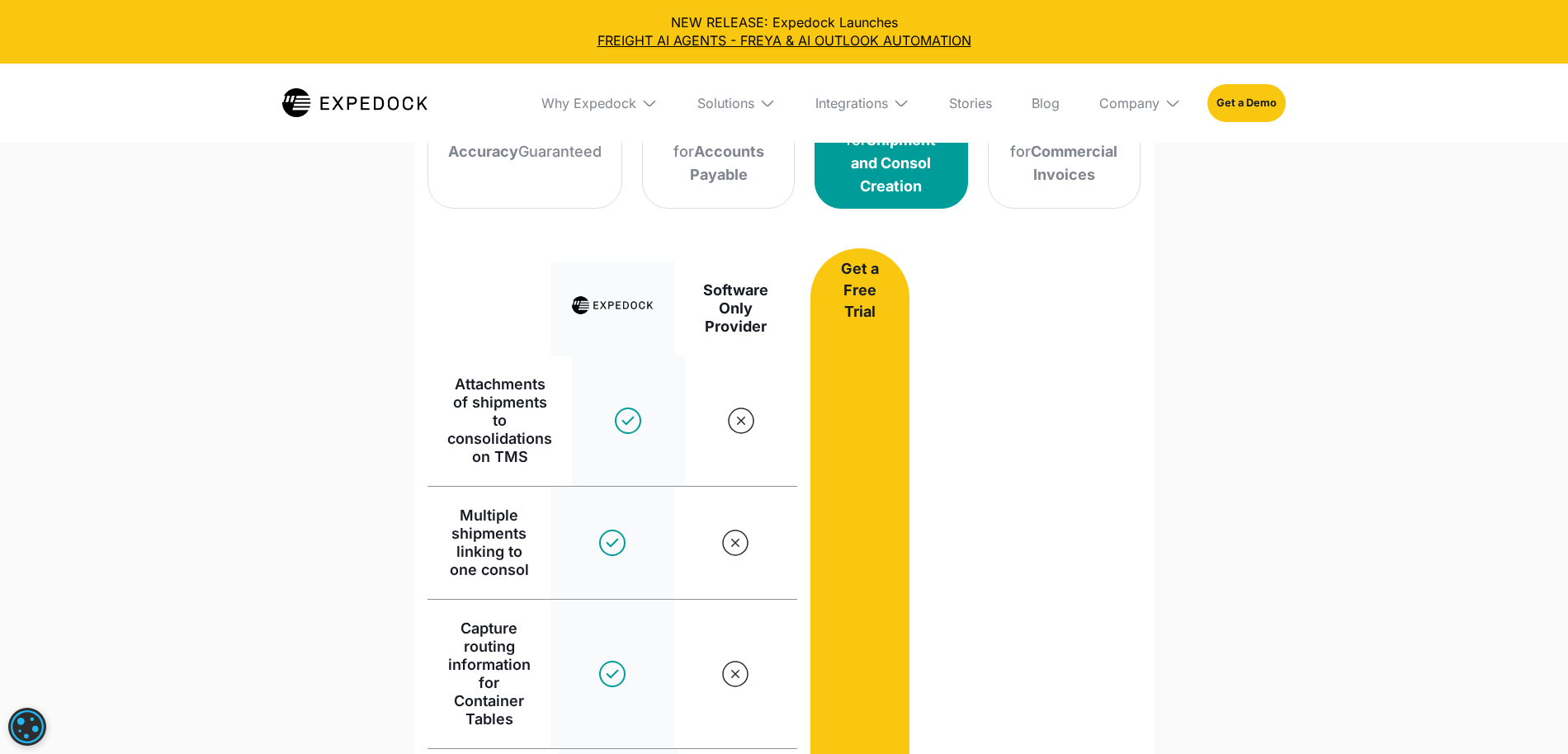
scroll to position [1267, 0]
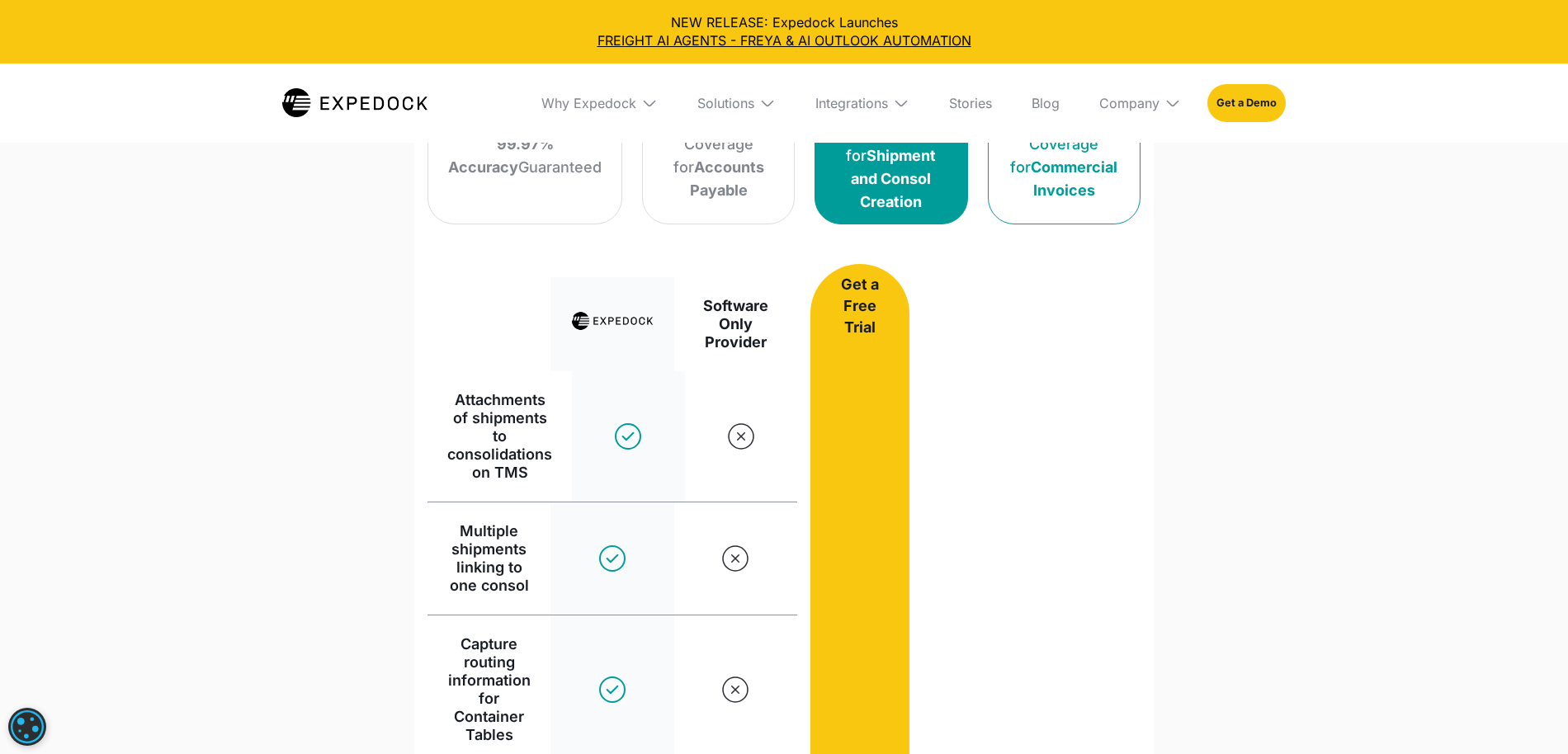
click at [1070, 187] on strong "Commercial Invoices" at bounding box center [1073, 179] width 87 height 40
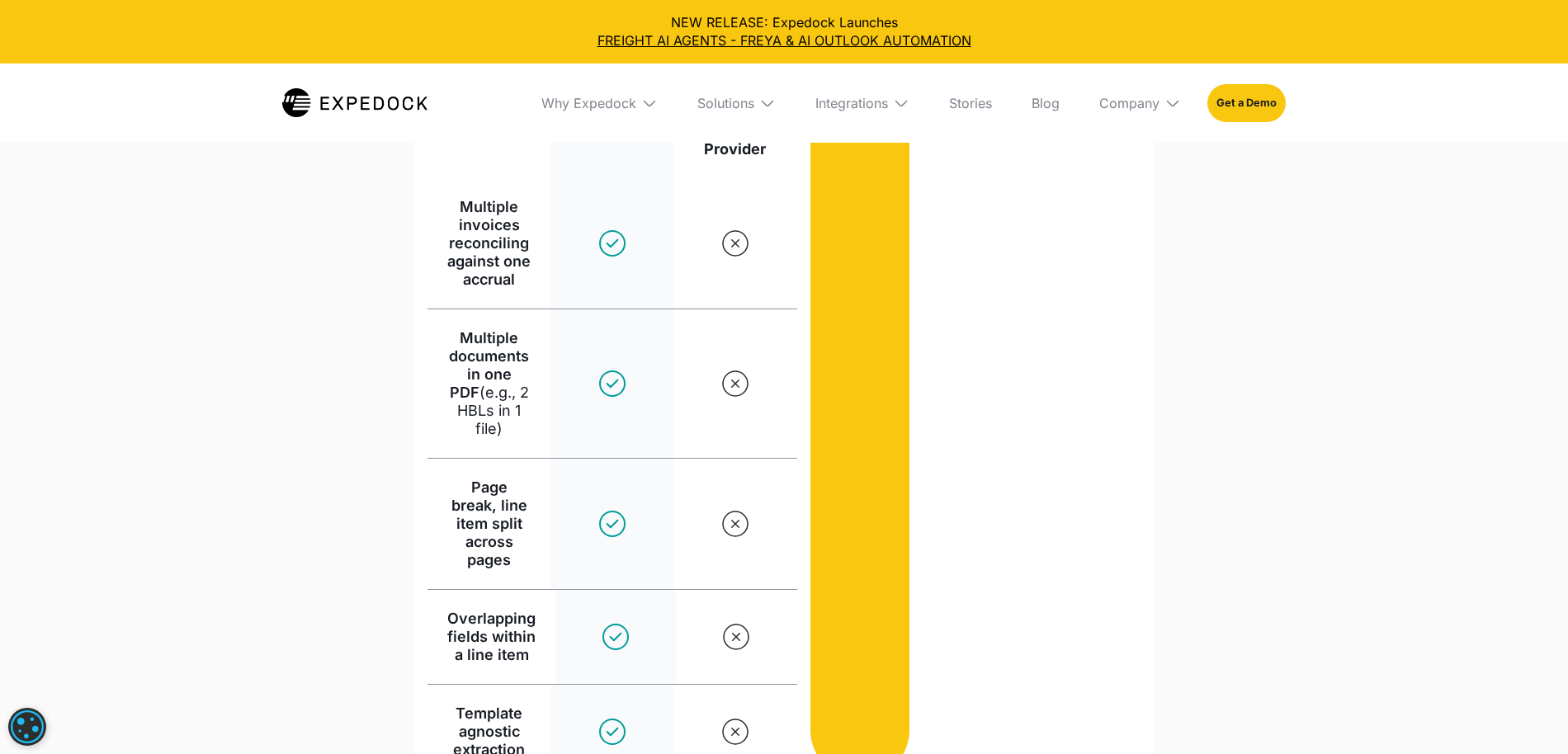
scroll to position [1476, 0]
